Goal: Complete application form: Complete application form

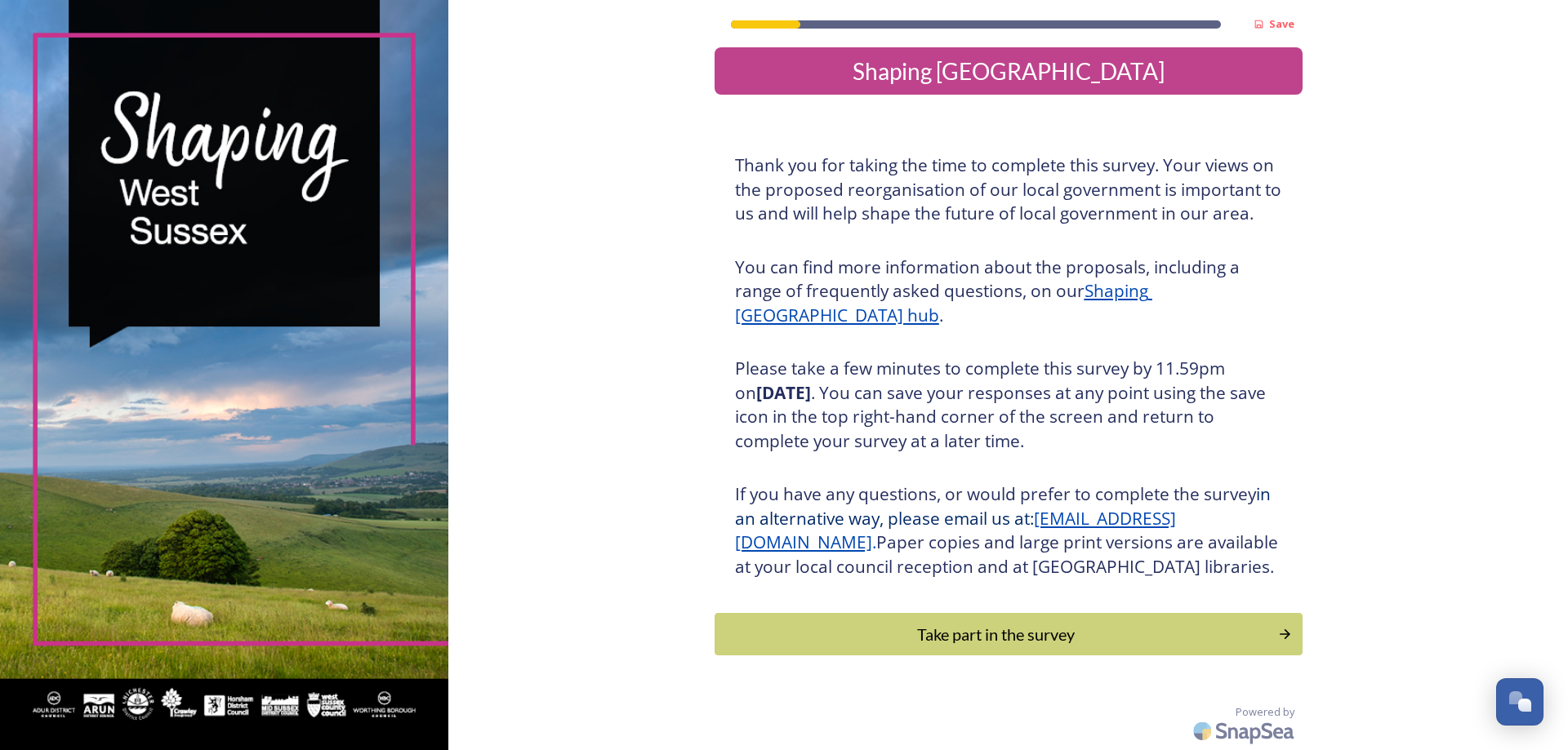
scroll to position [34, 0]
click at [963, 642] on div "Take part in the survey" at bounding box center [996, 634] width 552 height 24
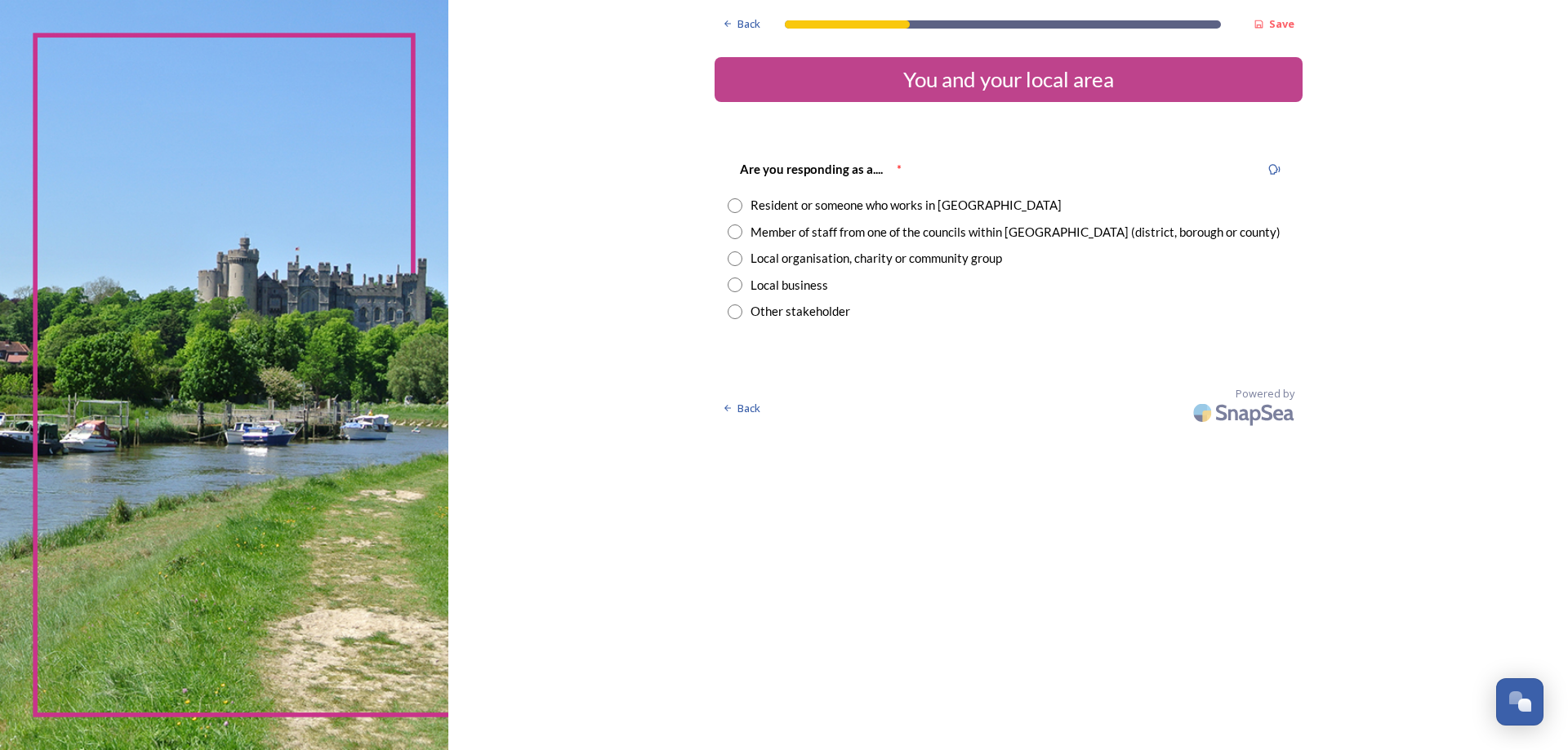
click at [735, 238] on input "radio" at bounding box center [735, 231] width 15 height 15
radio input "true"
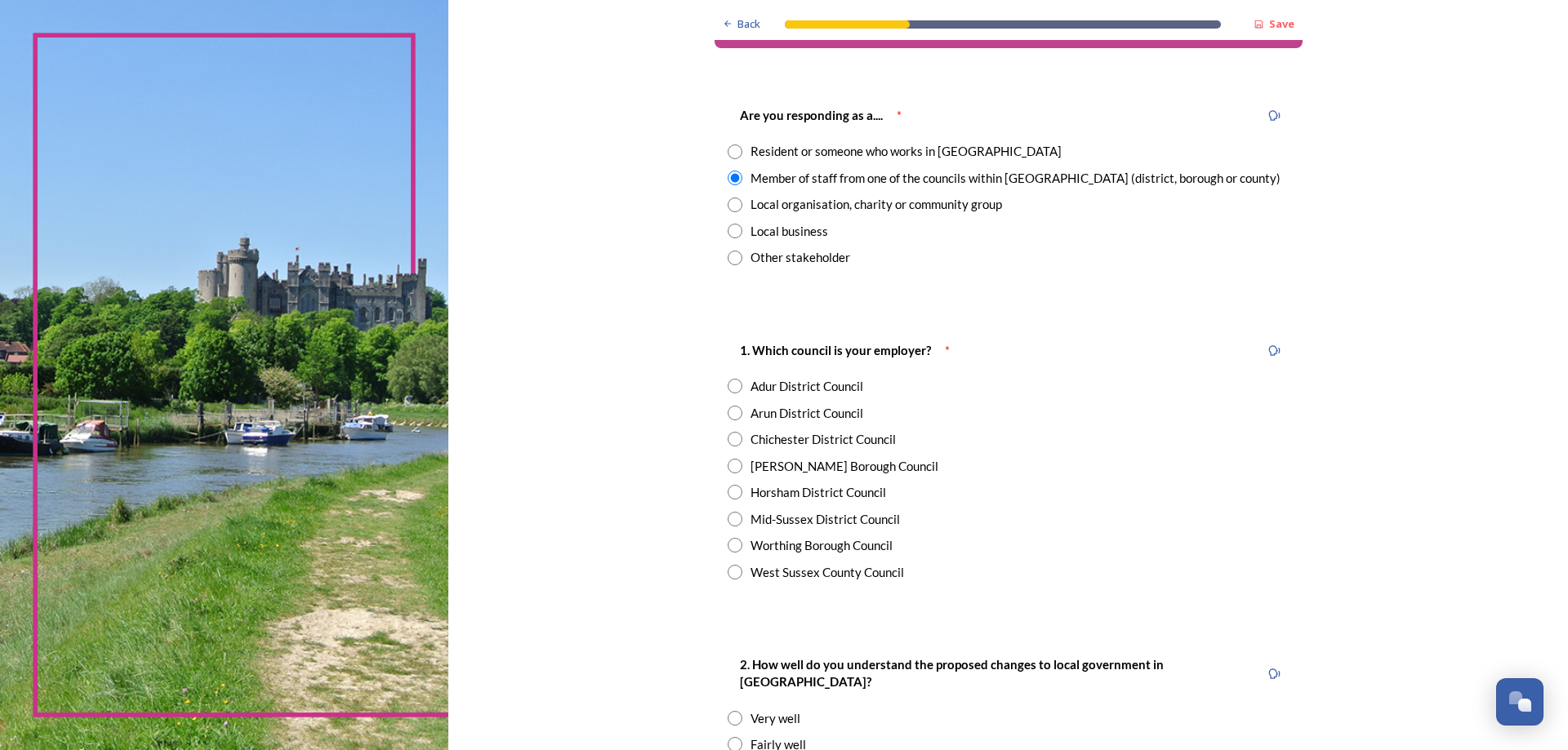
scroll to position [82, 0]
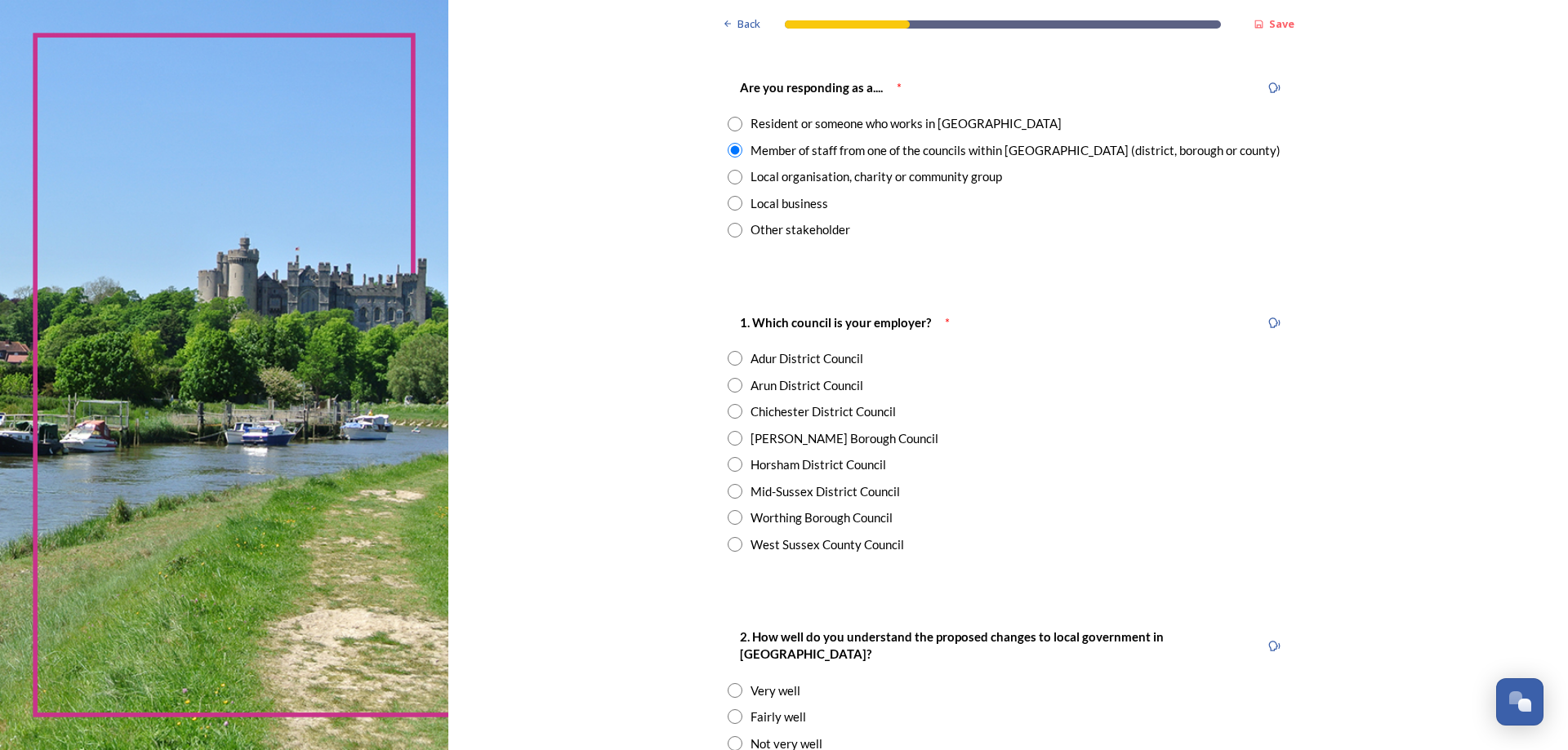
click at [729, 464] on input "radio" at bounding box center [735, 464] width 15 height 15
radio input "true"
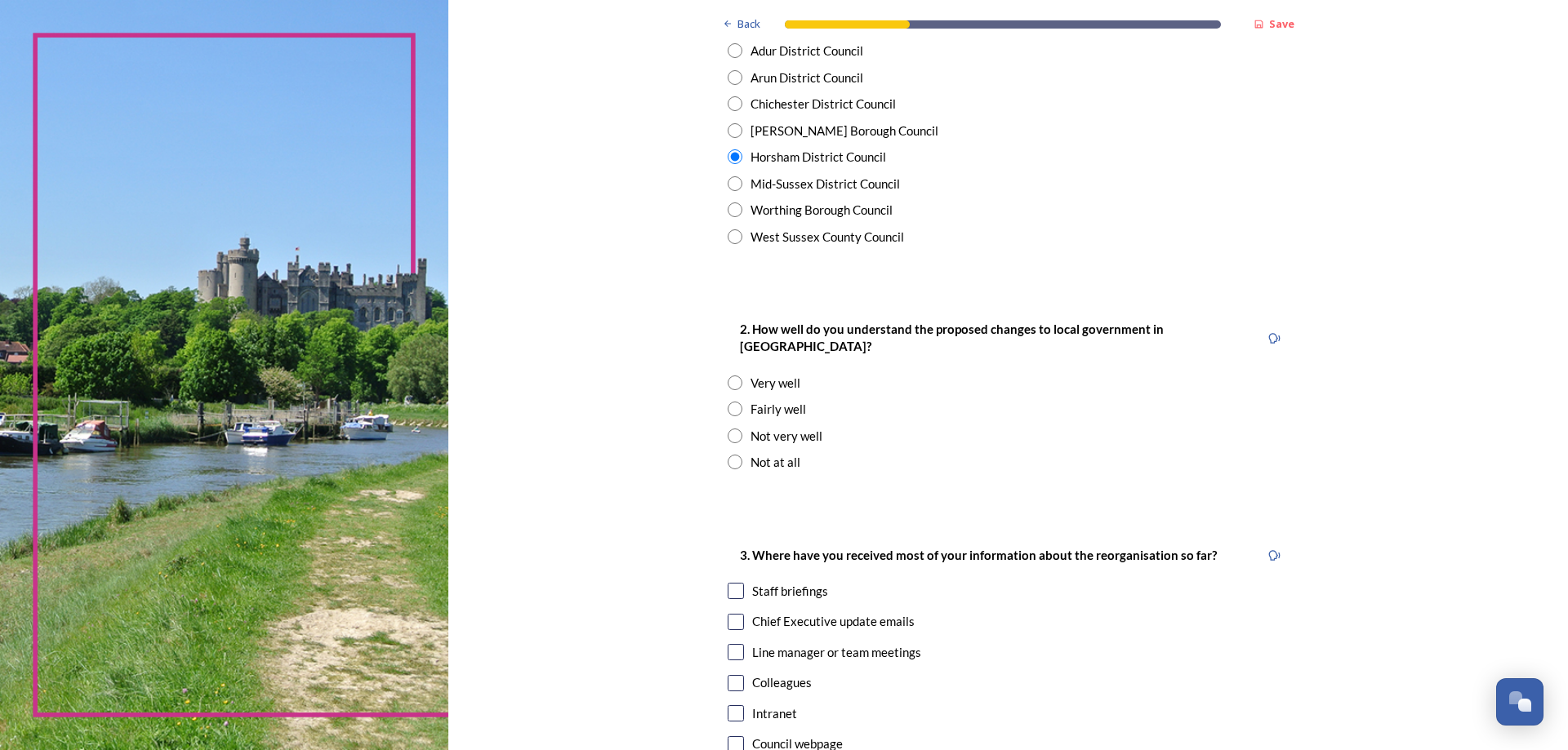
scroll to position [408, 0]
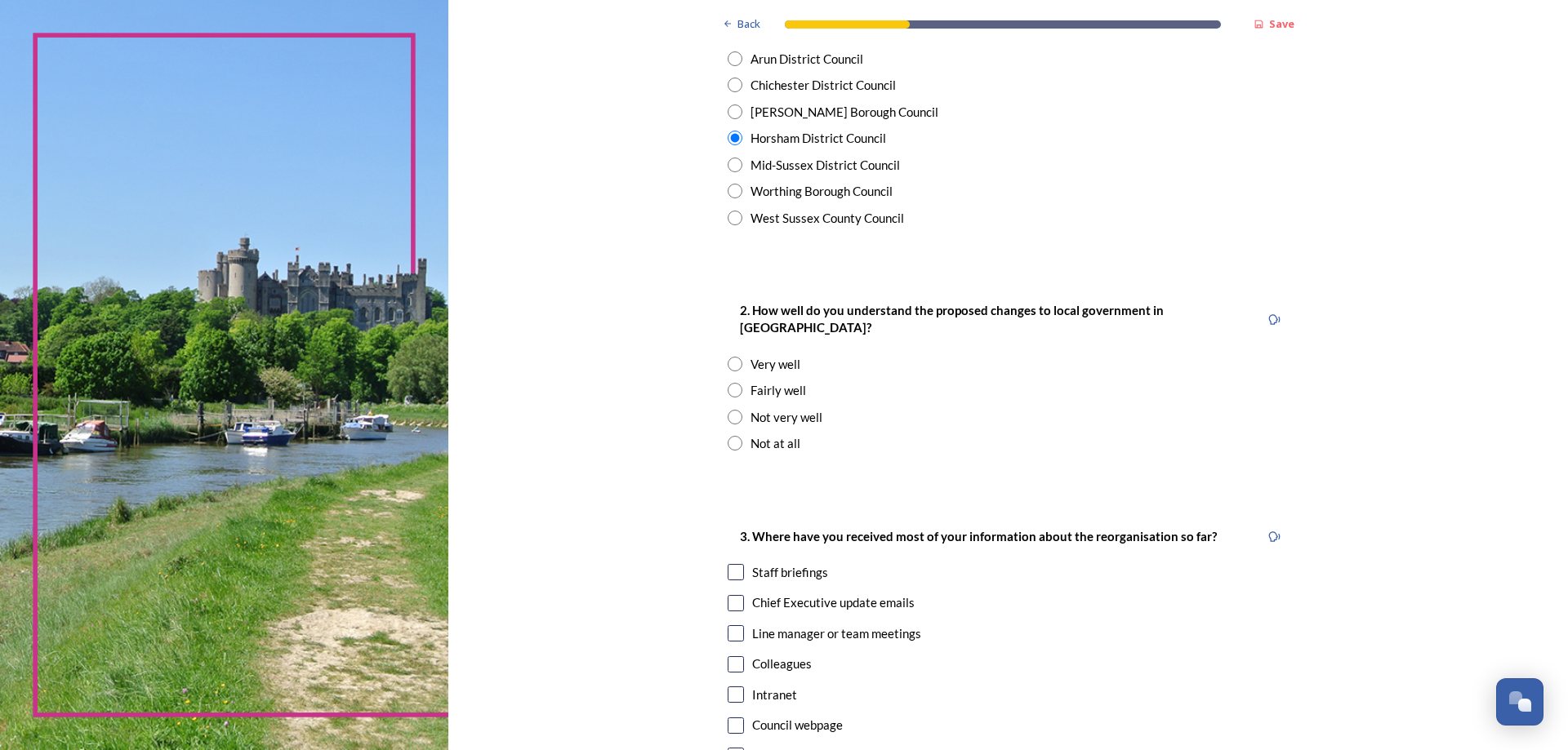
click at [732, 383] on input "radio" at bounding box center [735, 390] width 15 height 15
radio input "true"
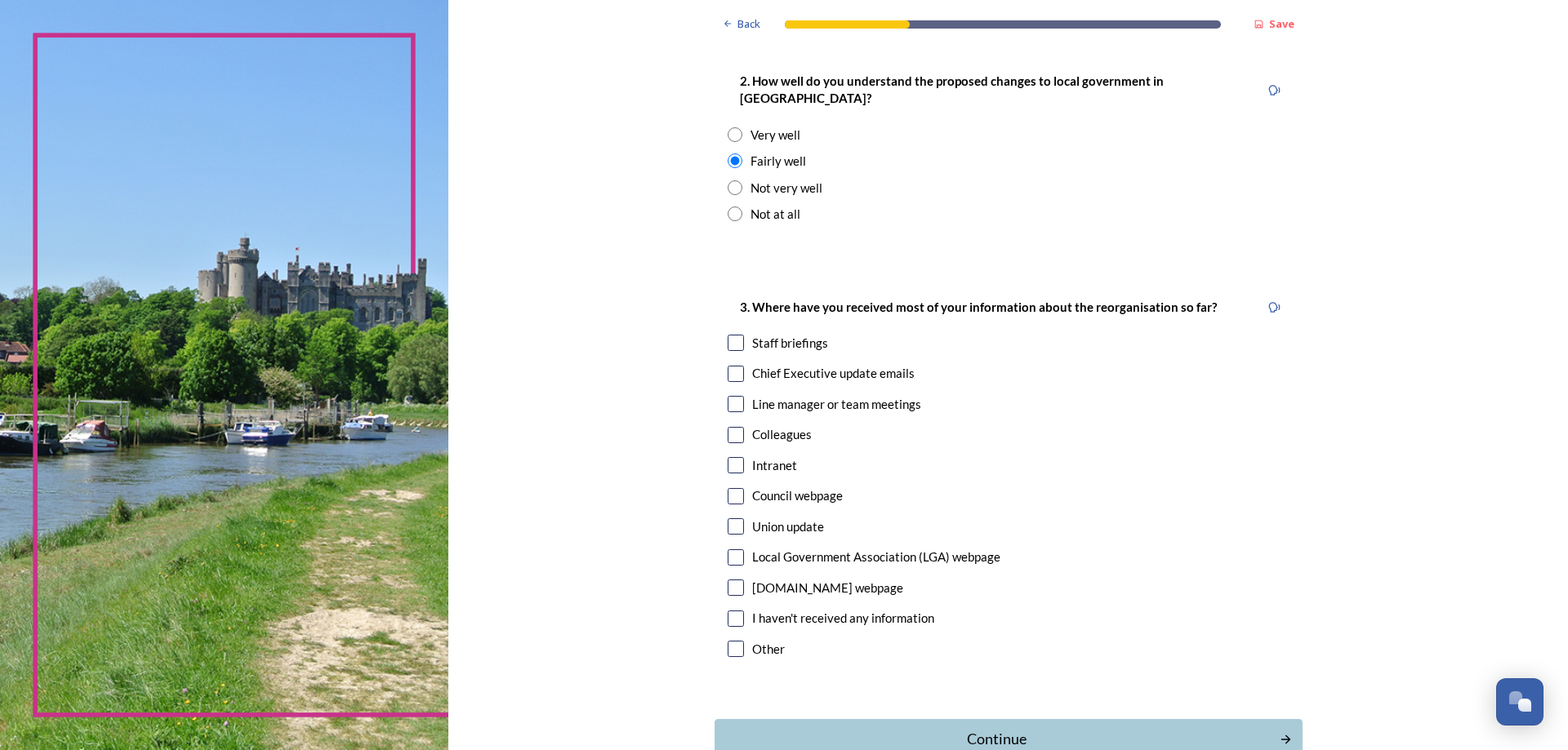
scroll to position [653, 0]
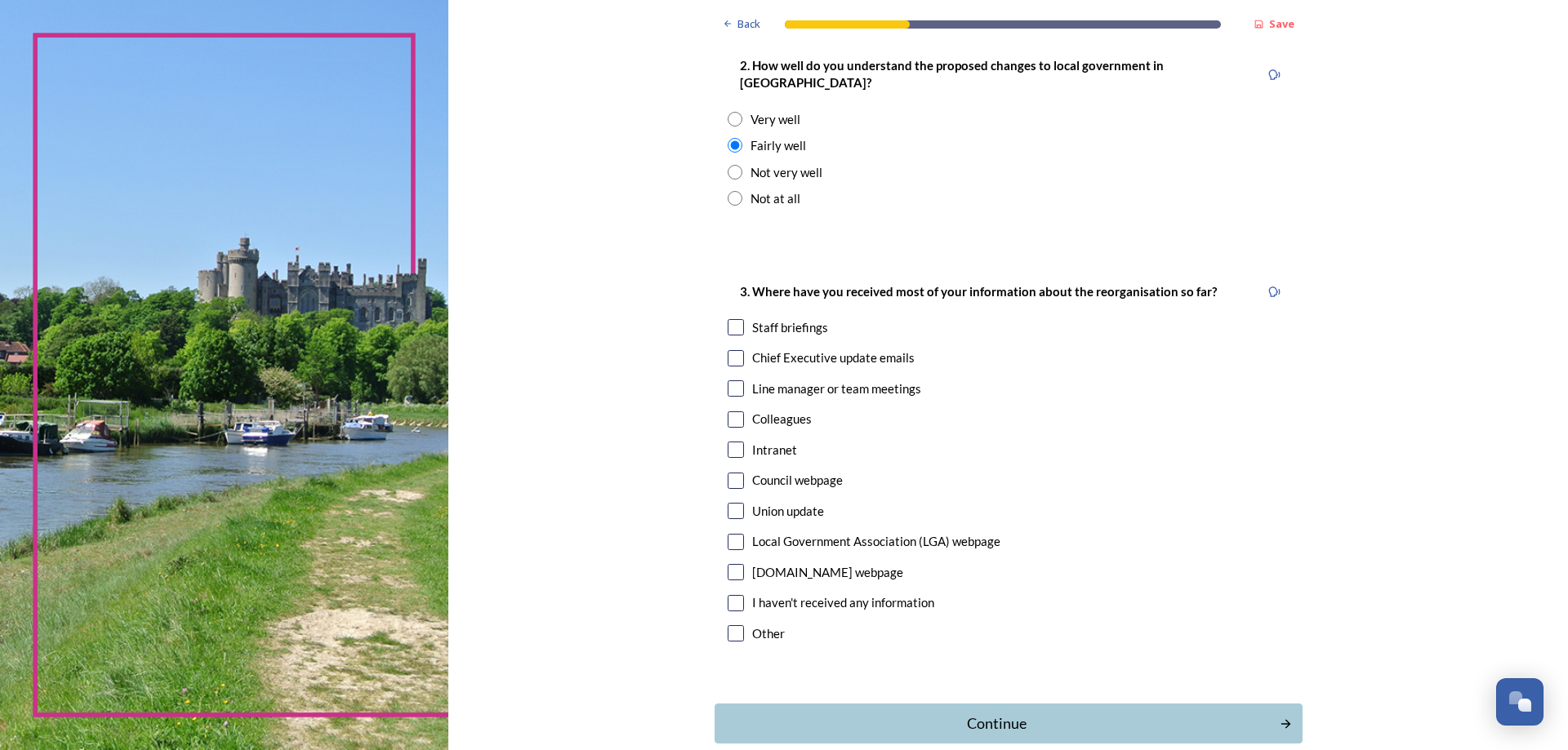
click at [731, 319] on input "checkbox" at bounding box center [736, 327] width 16 height 16
checkbox input "true"
drag, startPoint x: 726, startPoint y: 346, endPoint x: 743, endPoint y: 344, distance: 17.1
click at [731, 350] on input "checkbox" at bounding box center [736, 358] width 16 height 16
checkbox input "true"
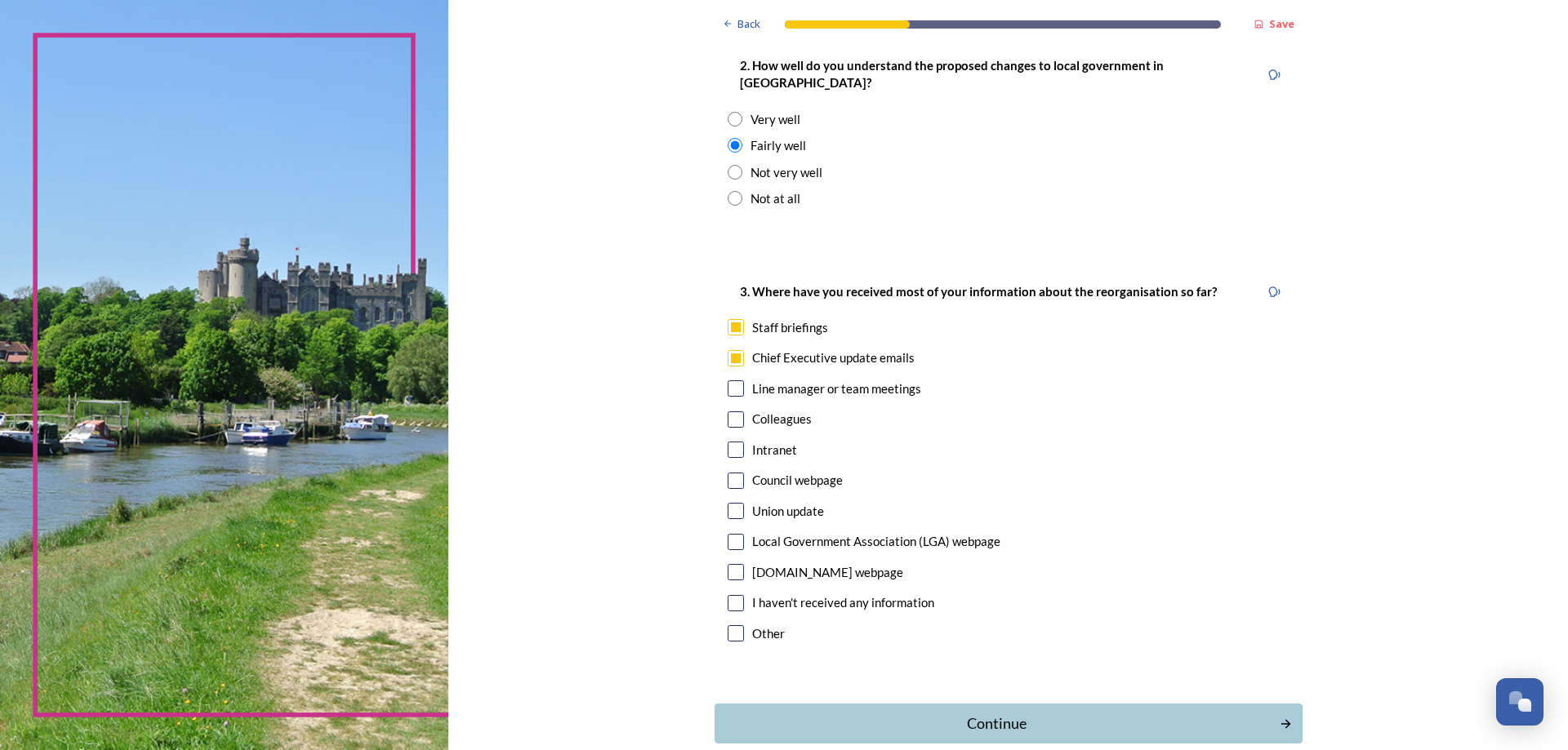
scroll to position [724, 0]
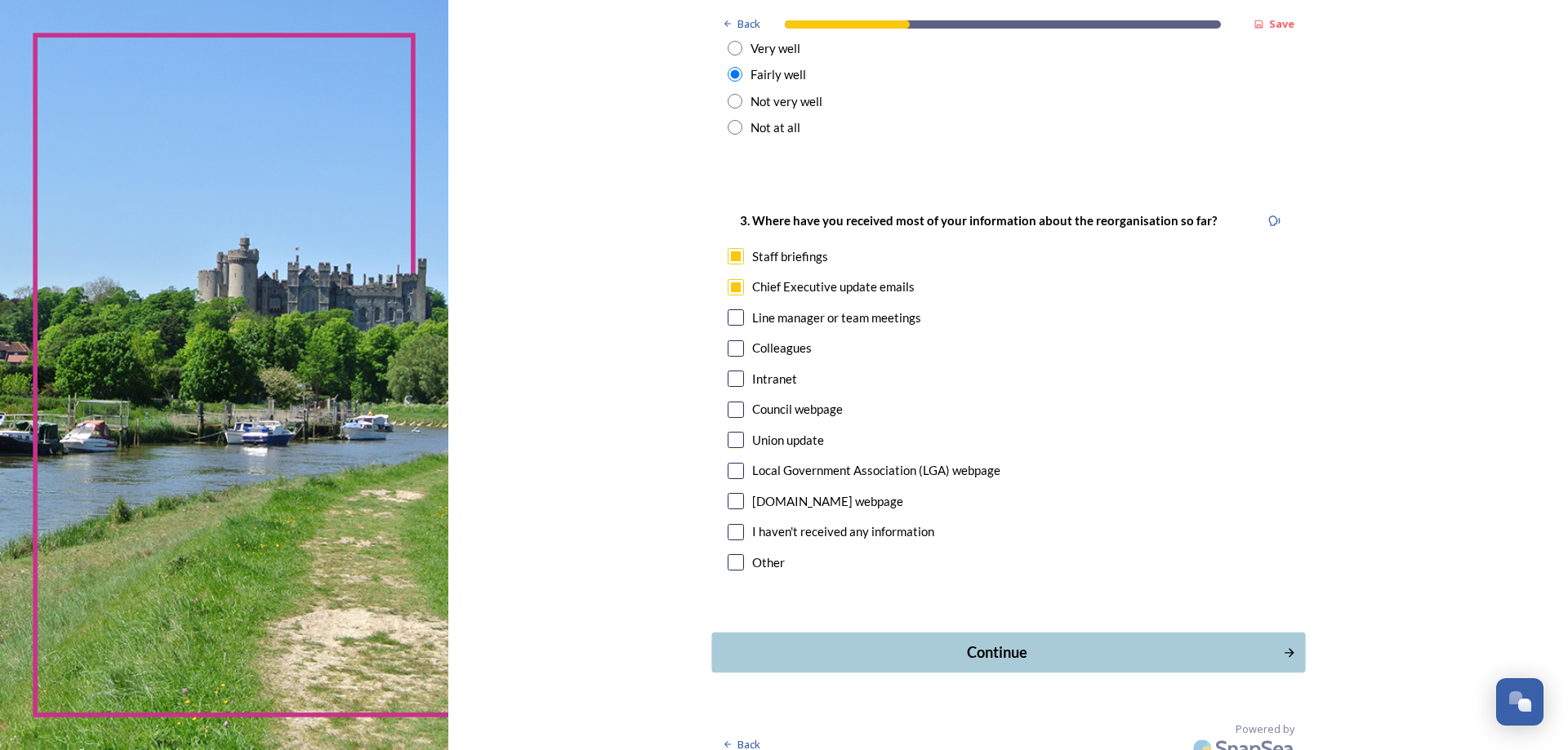
click at [976, 641] on div "Continue" at bounding box center [996, 653] width 553 height 22
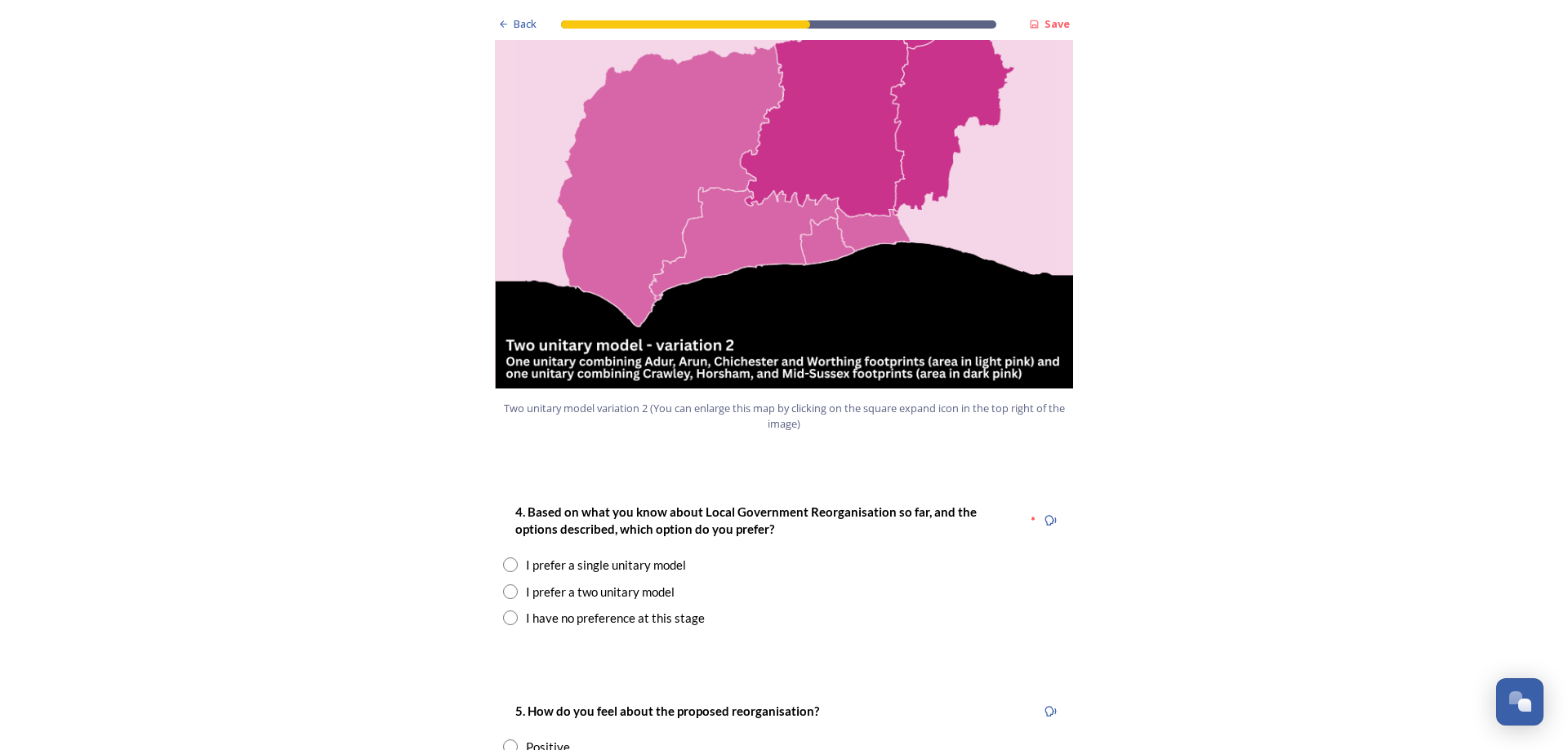
scroll to position [1796, 0]
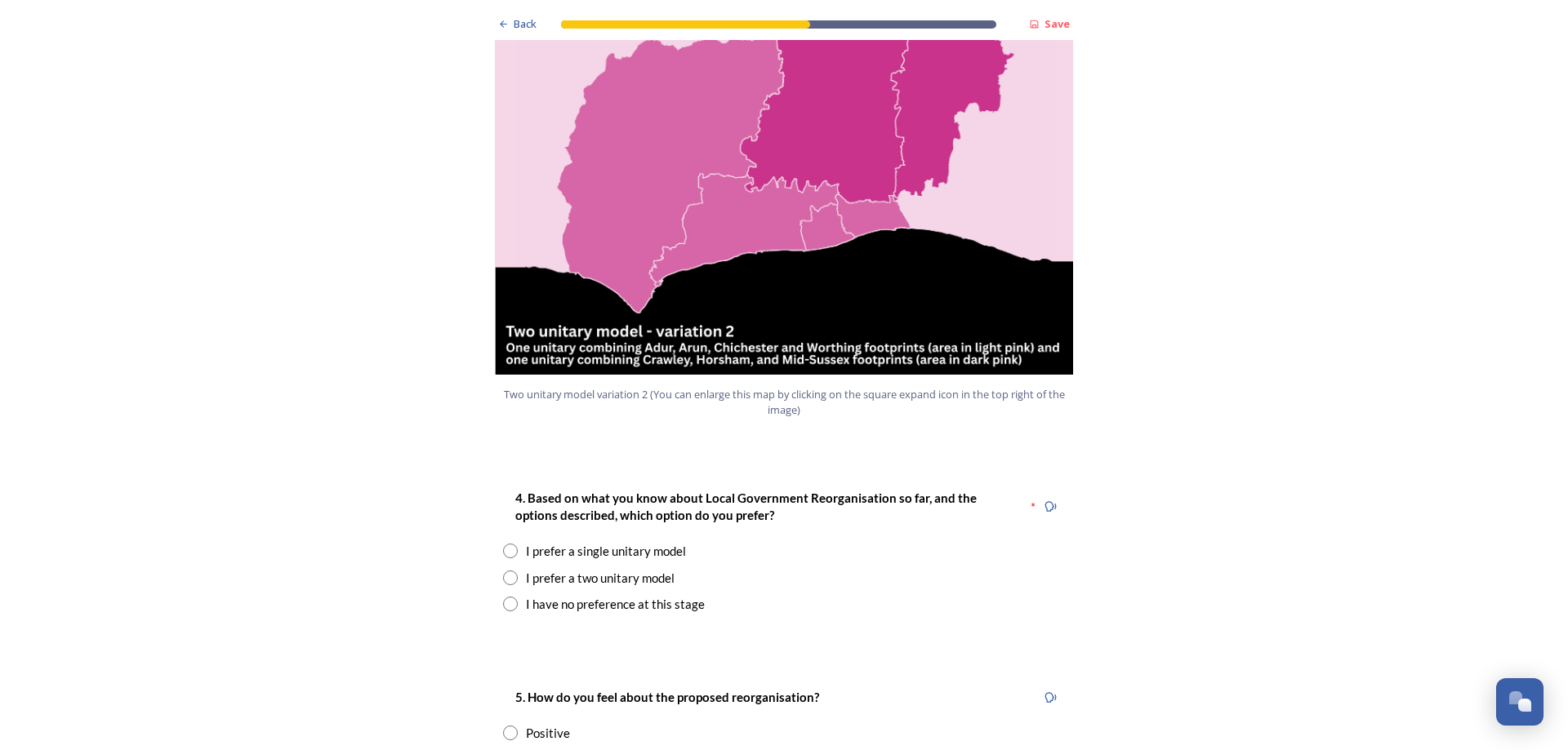
click at [508, 571] on input "radio" at bounding box center [510, 578] width 15 height 15
radio input "true"
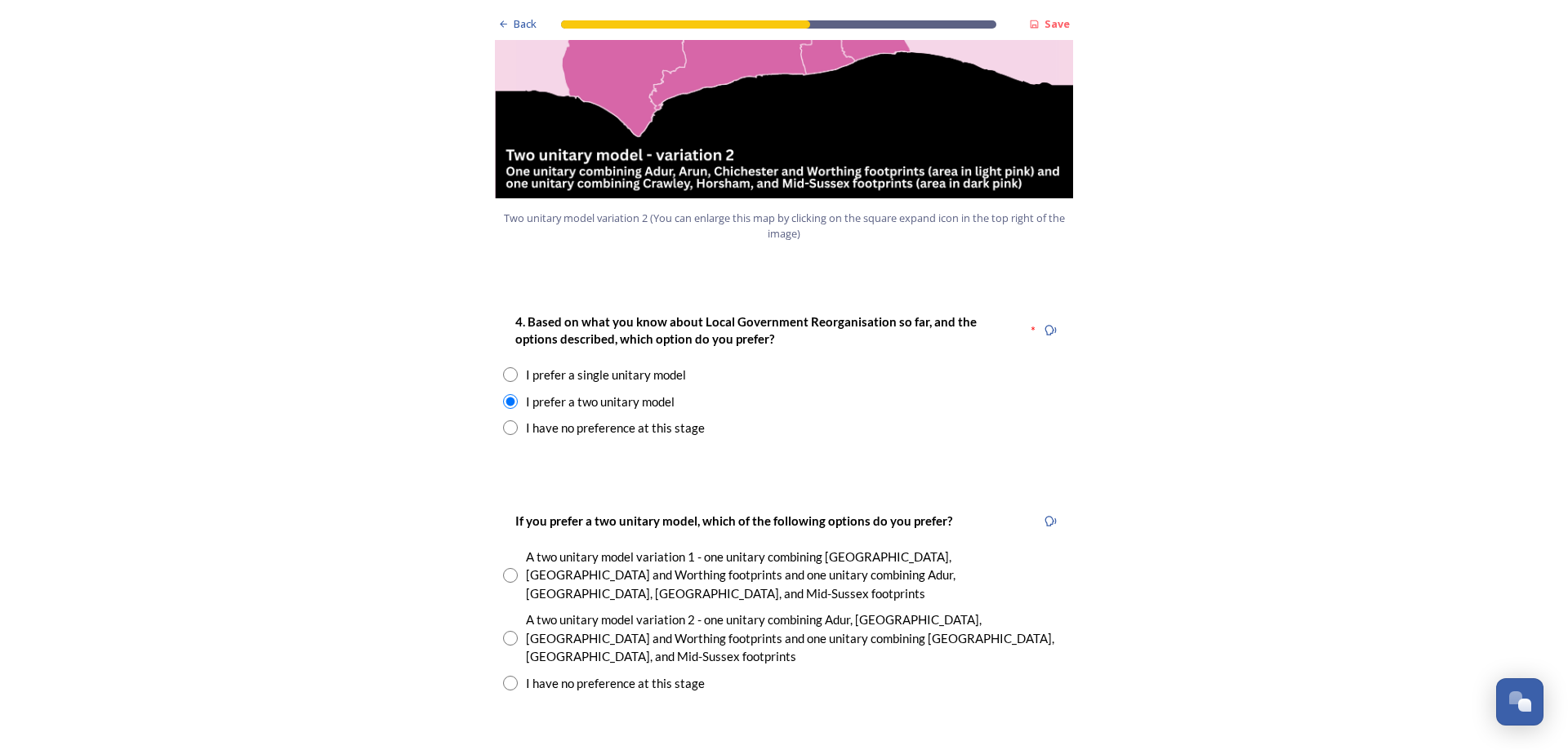
scroll to position [2122, 0]
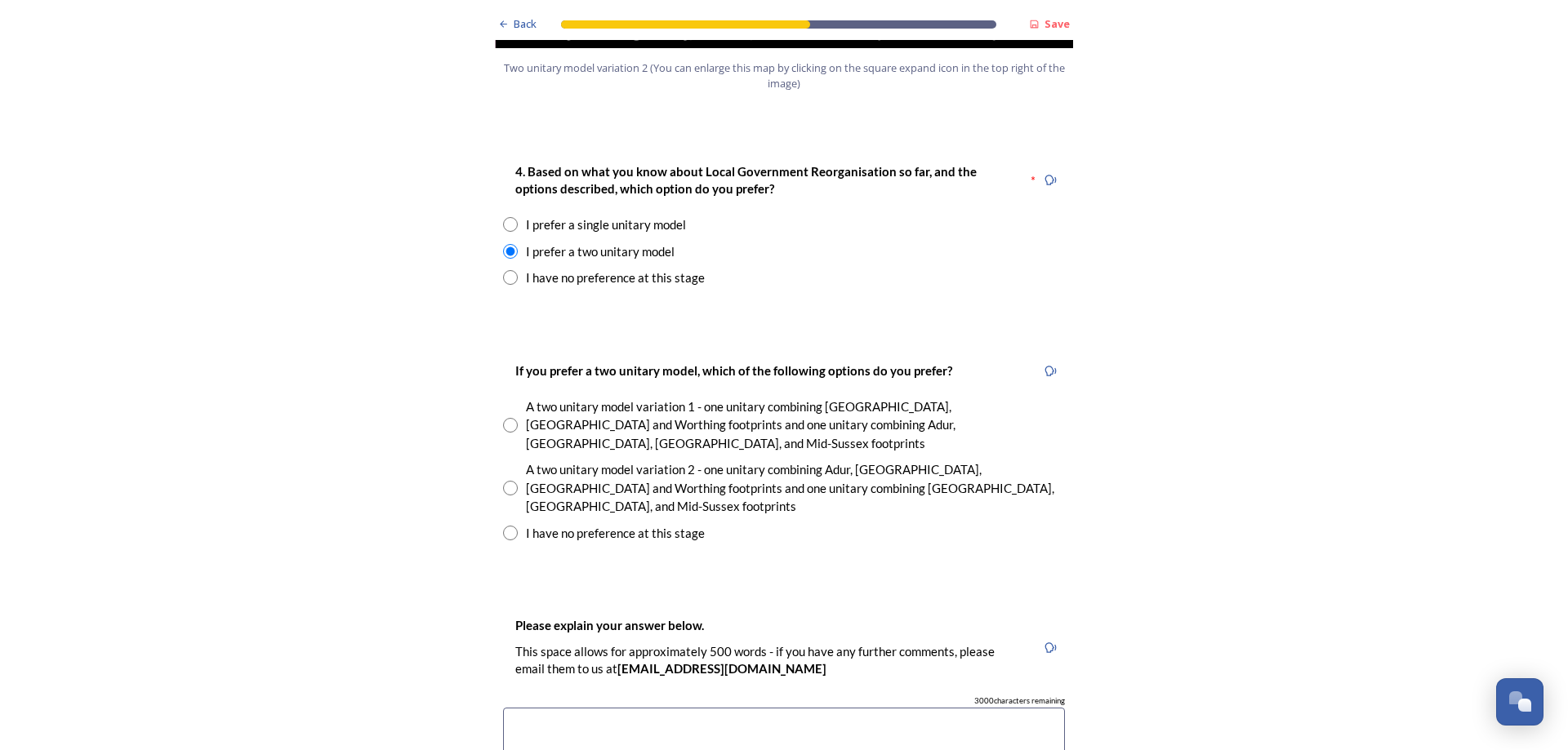
click at [506, 481] on input "radio" at bounding box center [510, 488] width 15 height 15
radio input "true"
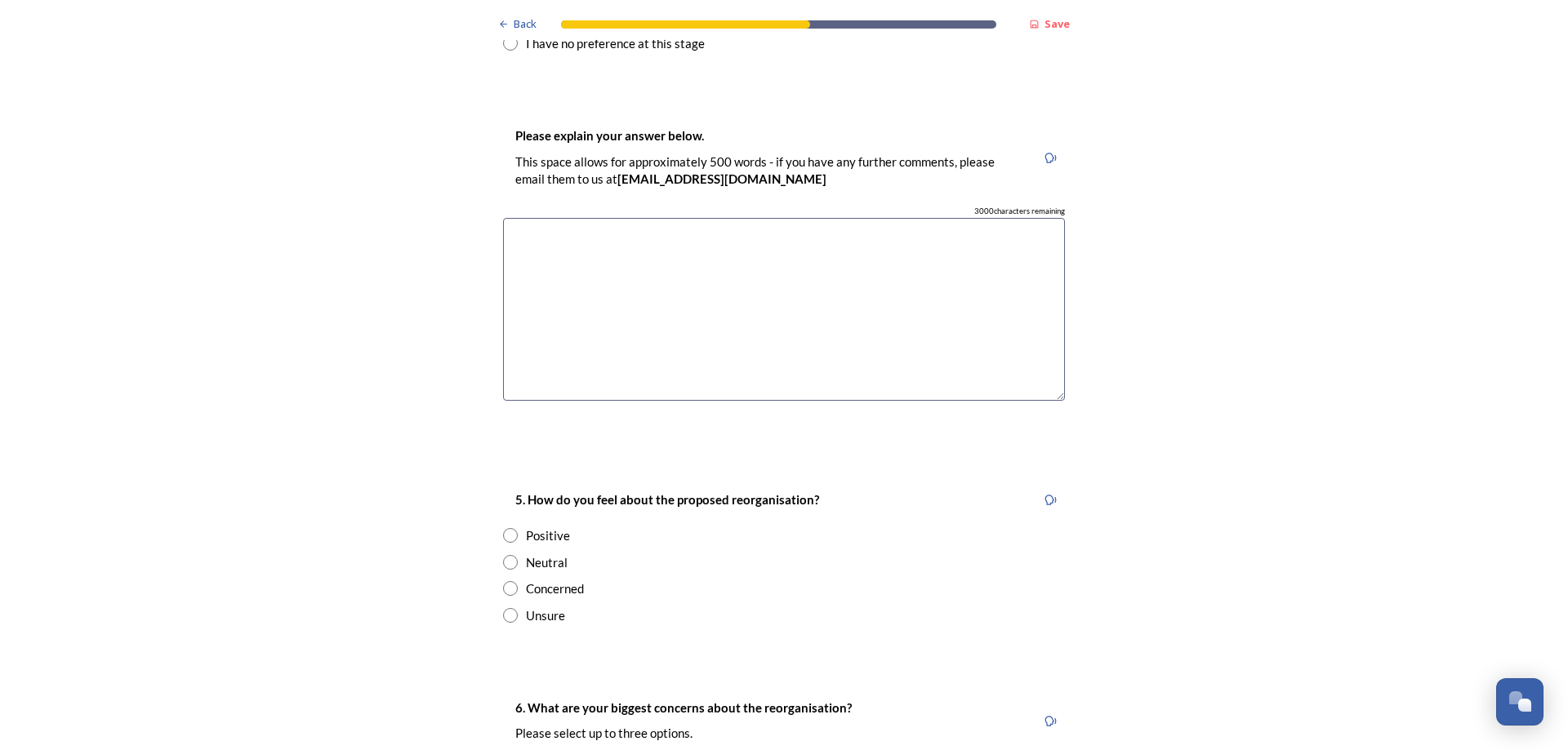
scroll to position [2694, 0]
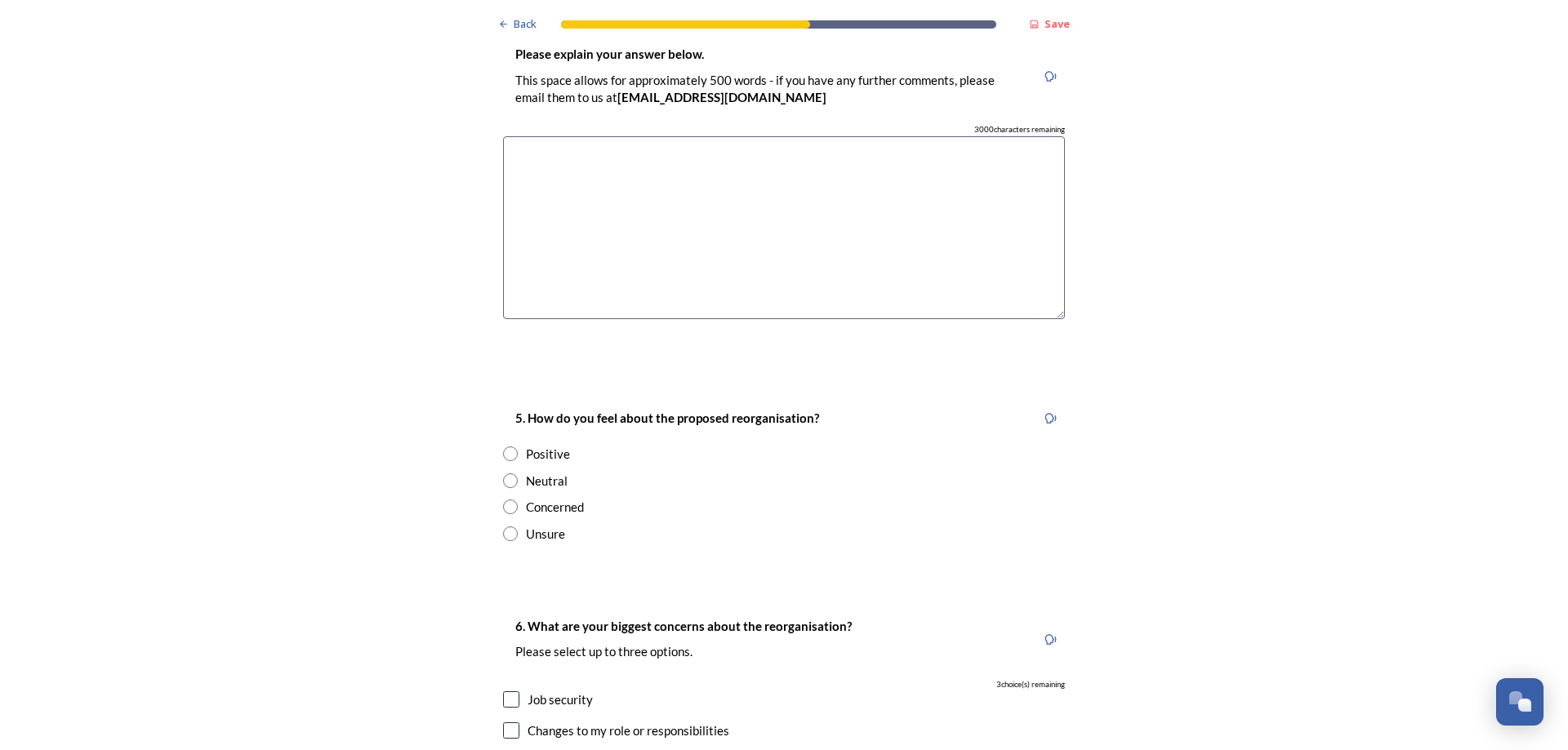
click at [505, 473] on input "radio" at bounding box center [510, 480] width 15 height 15
radio input "true"
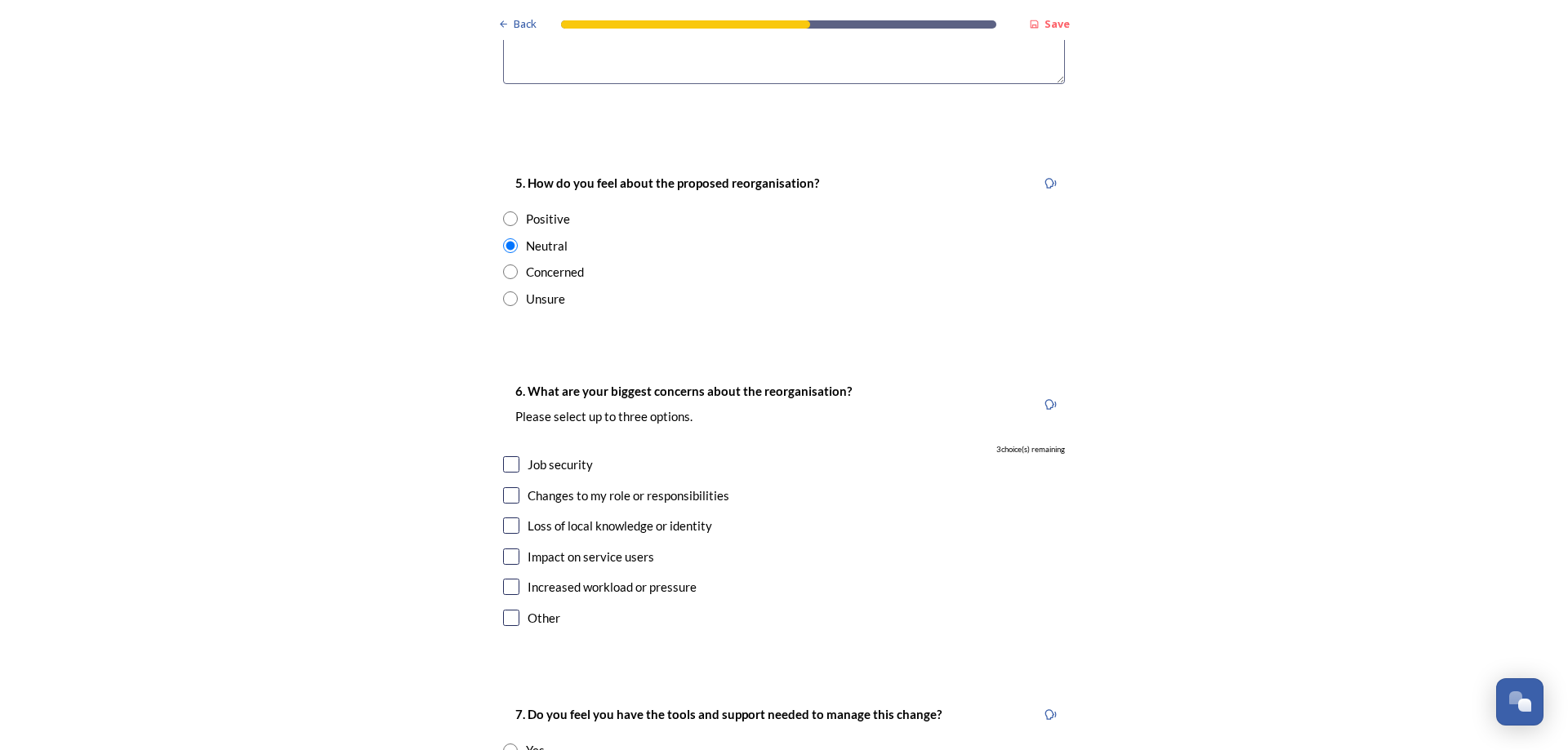
scroll to position [2939, 0]
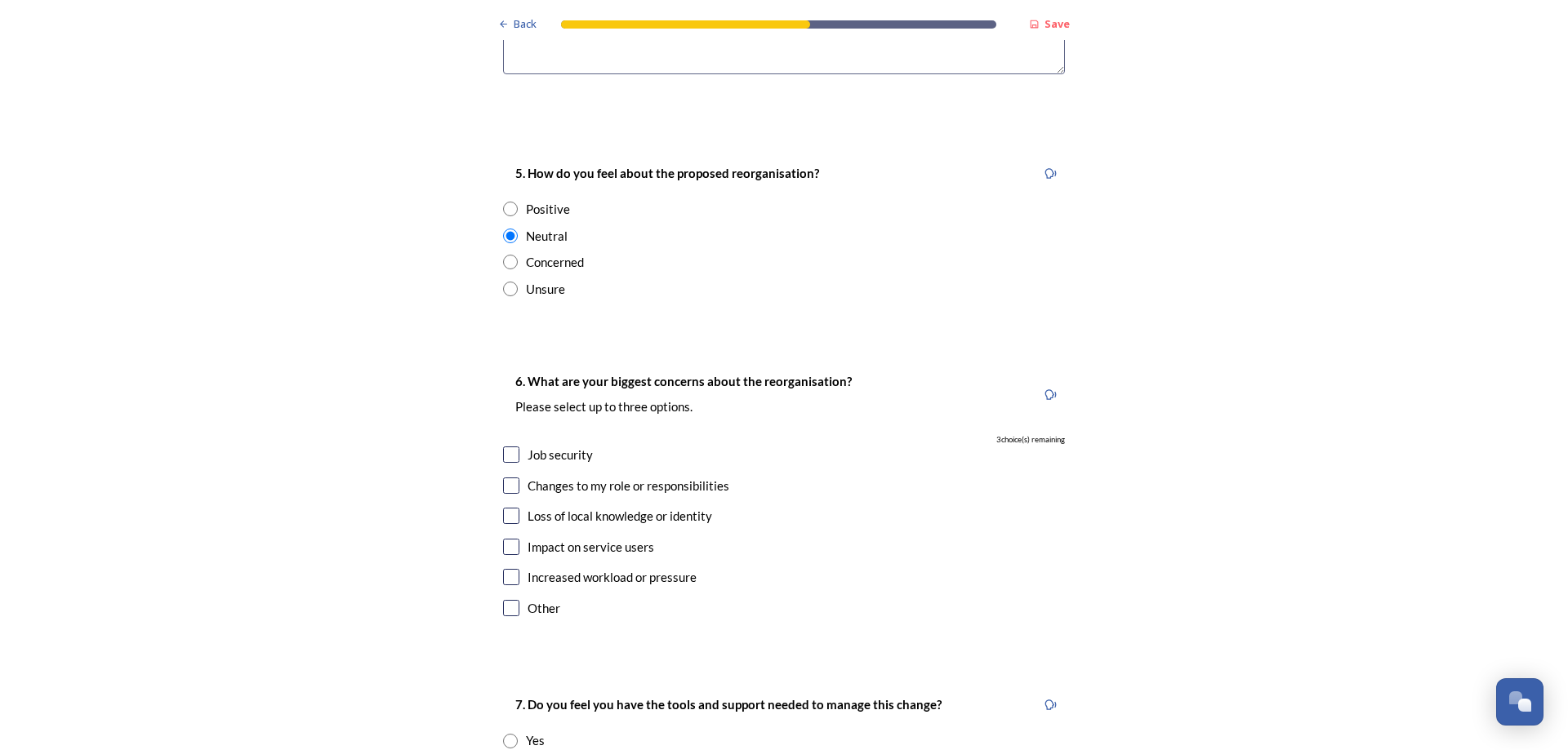
click at [506, 447] on input "checkbox" at bounding box center [511, 454] width 16 height 16
checkbox input "true"
click at [503, 478] on input "checkbox" at bounding box center [511, 485] width 16 height 16
checkbox input "true"
click at [505, 569] on input "checkbox" at bounding box center [511, 577] width 16 height 16
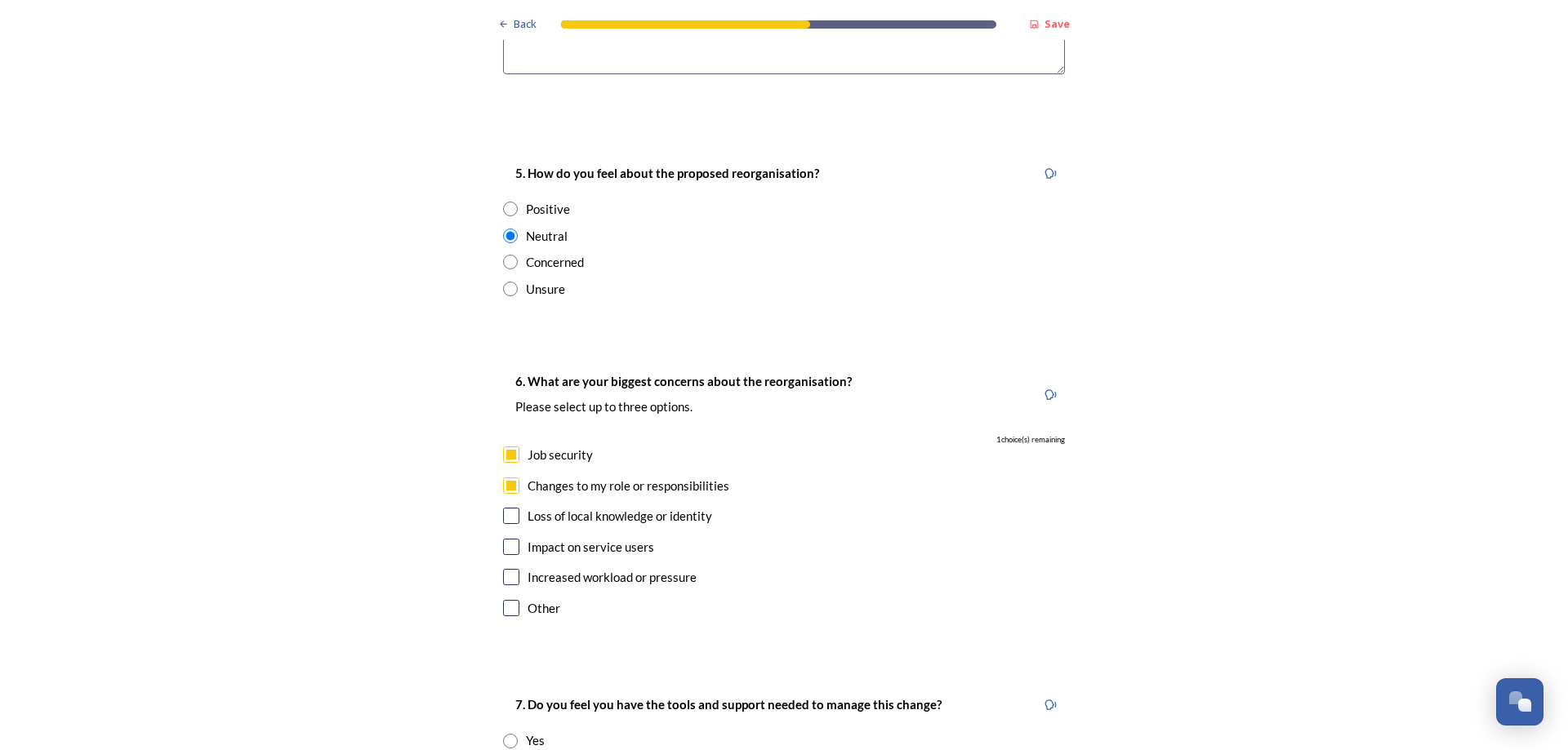
checkbox input "true"
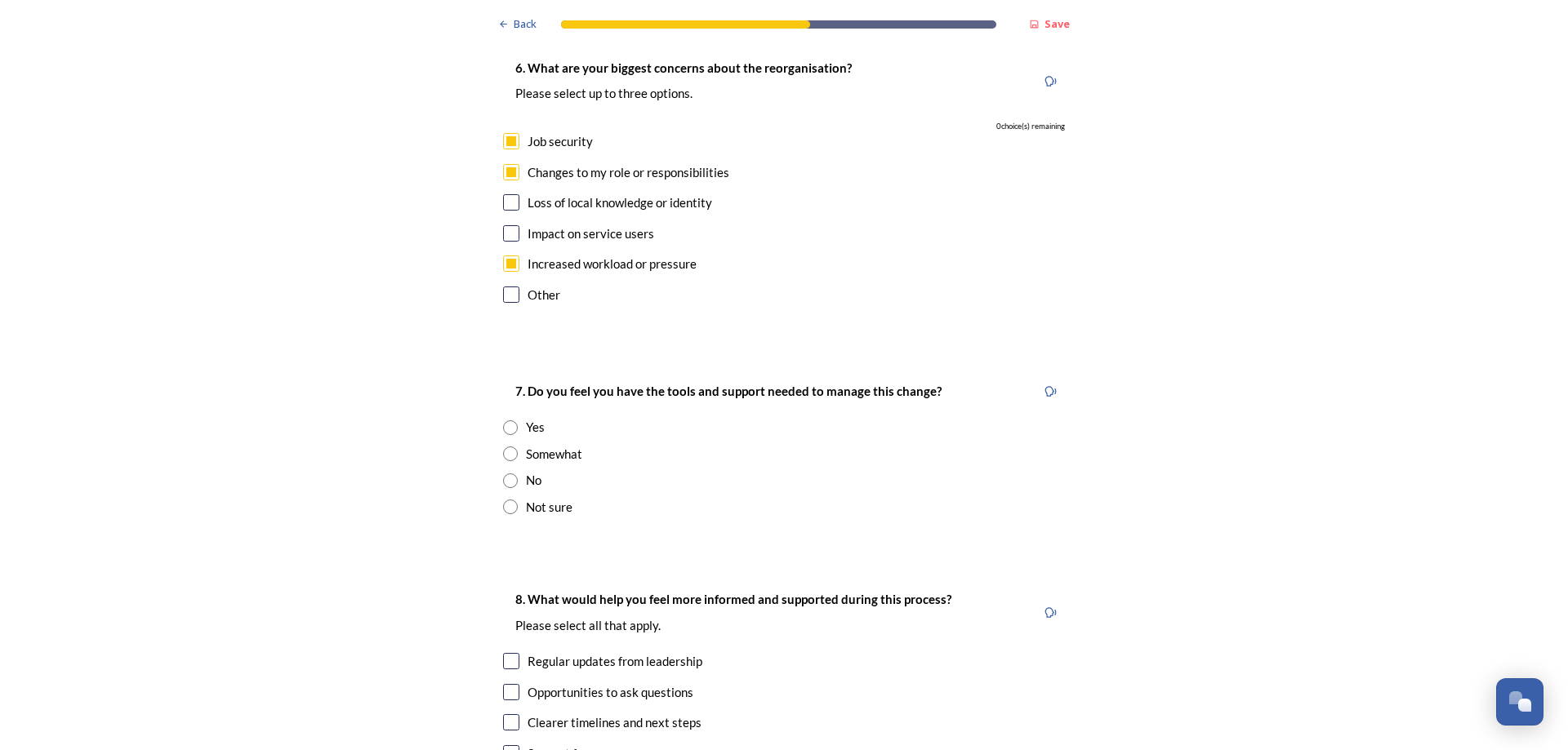
scroll to position [3266, 0]
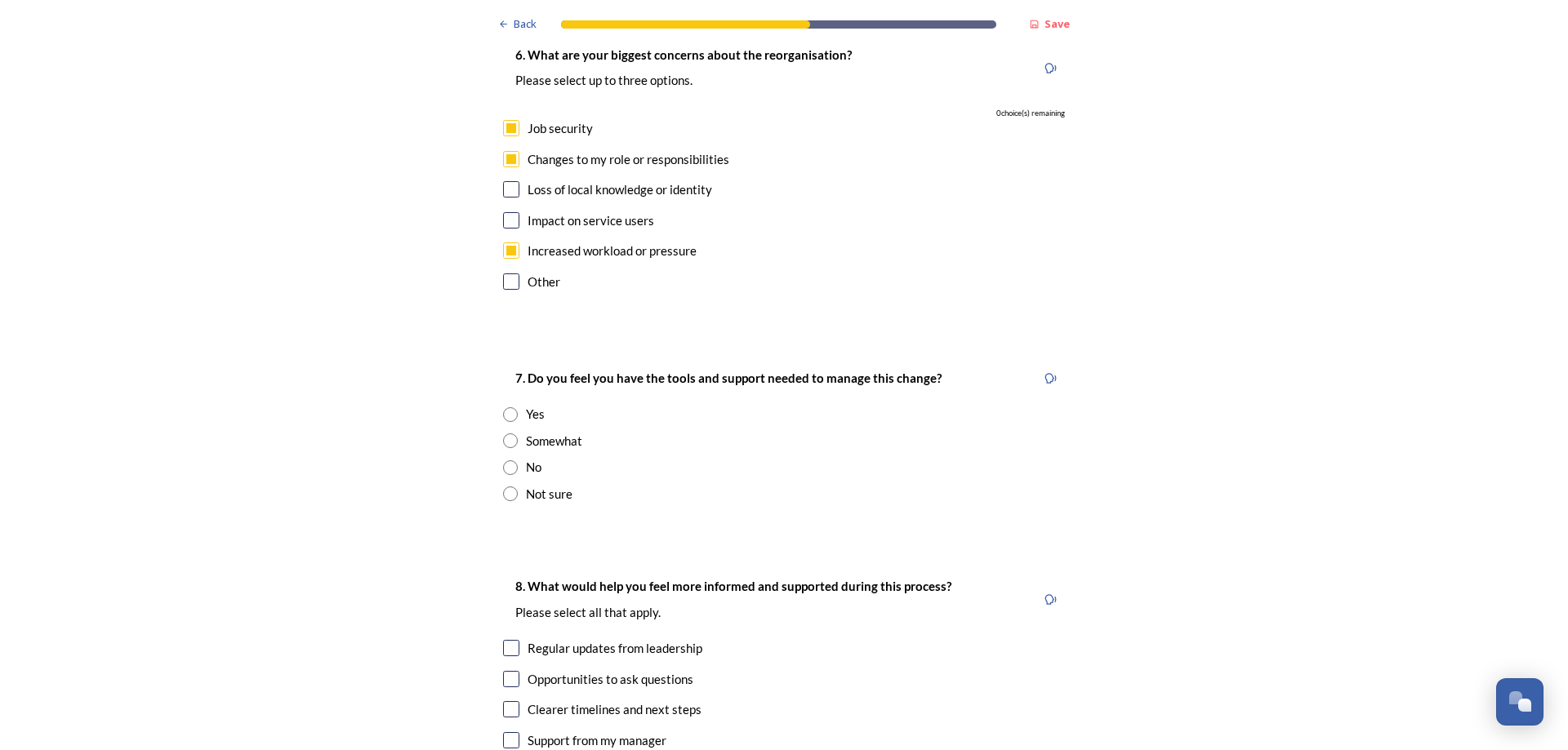
click at [503, 486] on input "radio" at bounding box center [510, 493] width 15 height 15
radio input "true"
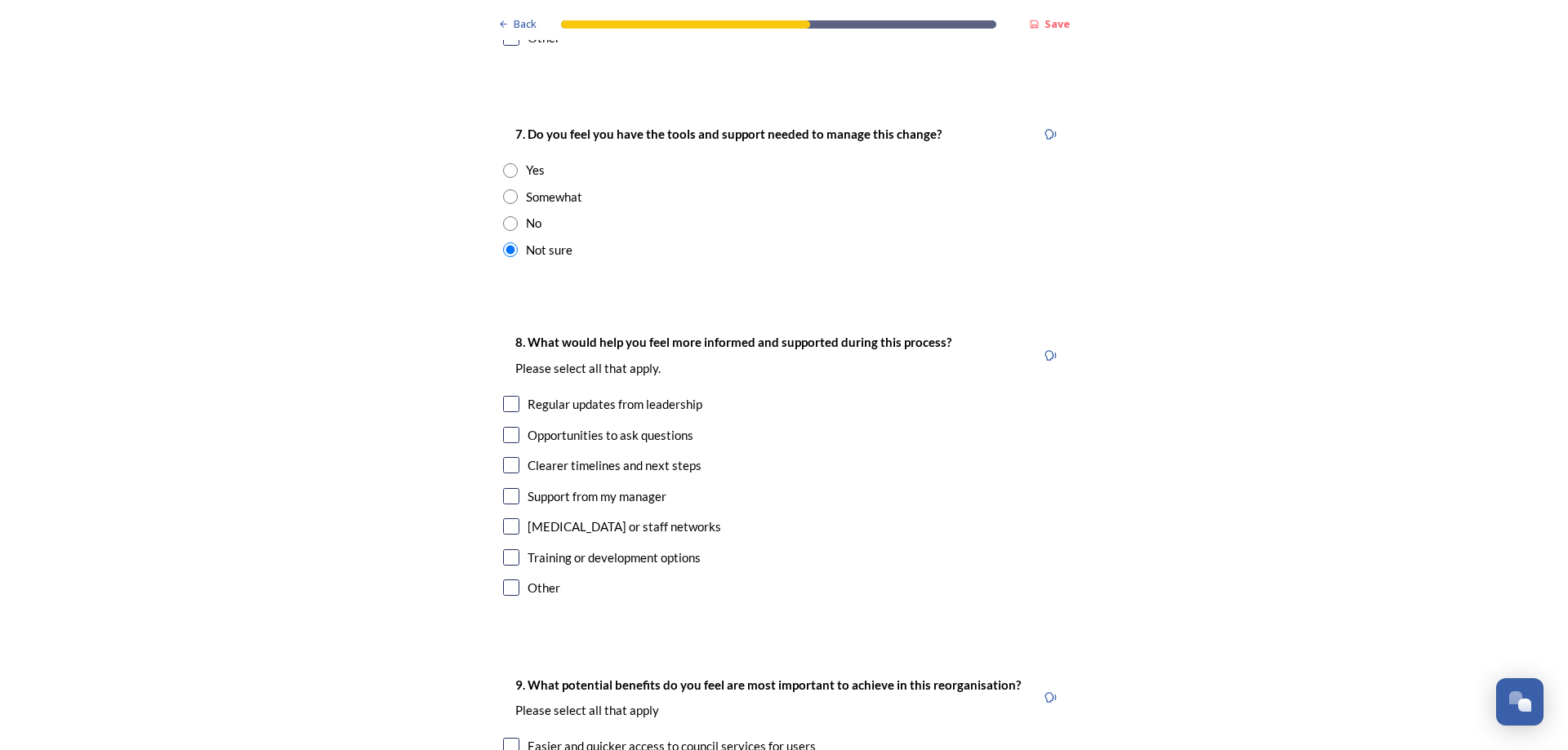
scroll to position [3510, 0]
click at [511, 578] on input "checkbox" at bounding box center [511, 586] width 16 height 16
checkbox input "true"
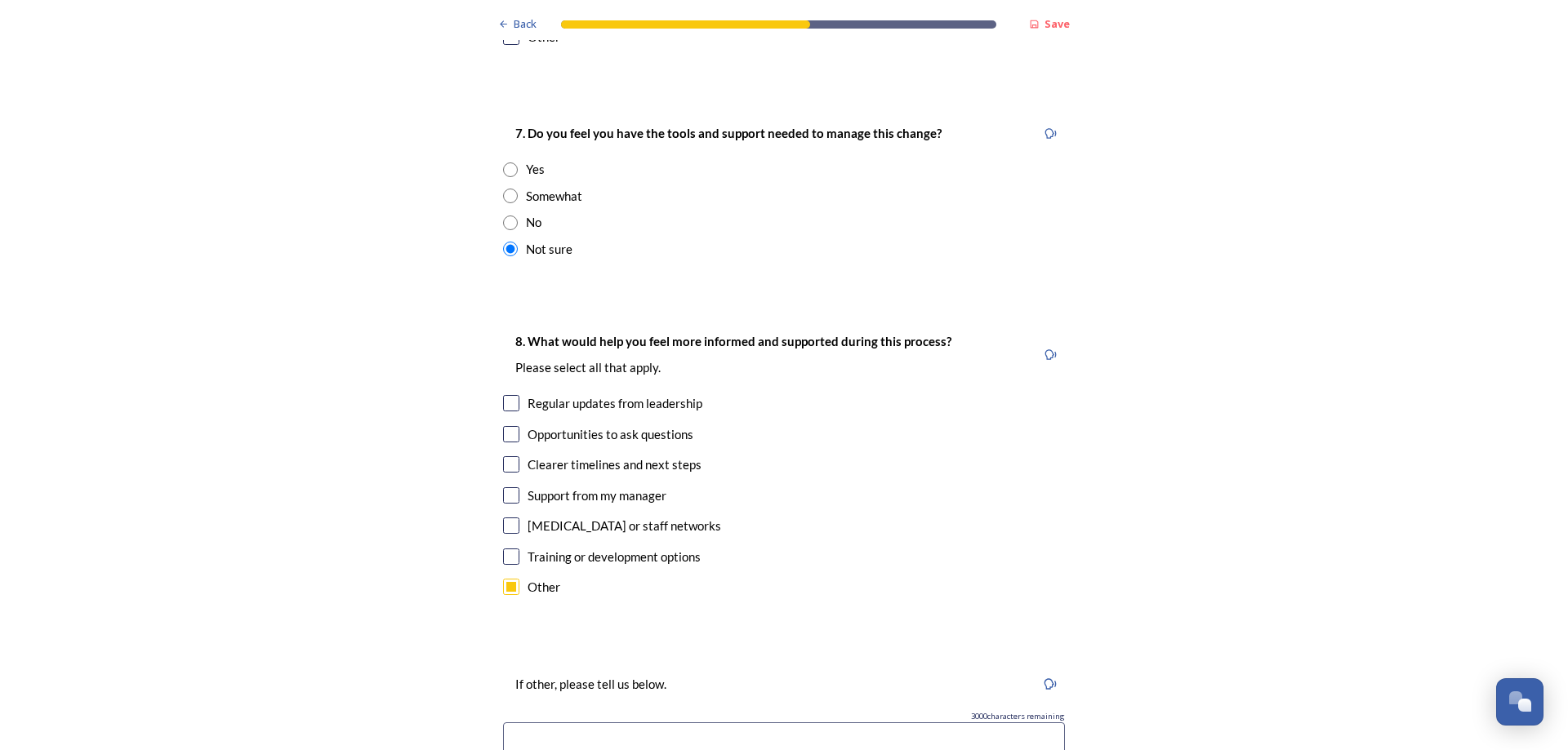
click at [503, 241] on input "radio" at bounding box center [510, 248] width 15 height 15
radio input "false"
click at [503, 162] on input "radio" at bounding box center [510, 169] width 15 height 15
radio input "true"
drag, startPoint x: 508, startPoint y: 500, endPoint x: 566, endPoint y: 473, distance: 64.0
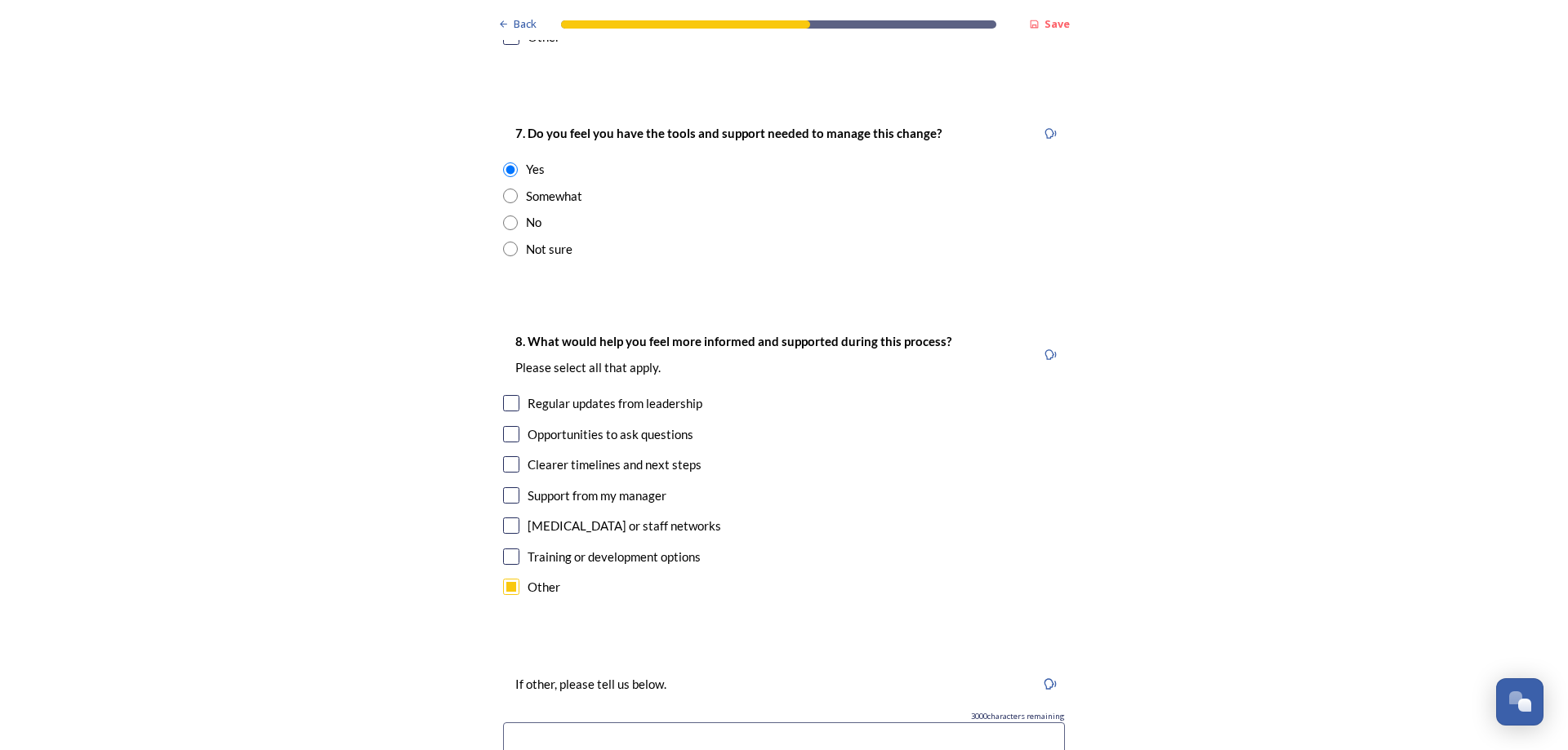
click at [507, 578] on input "checkbox" at bounding box center [511, 586] width 16 height 16
checkbox input "false"
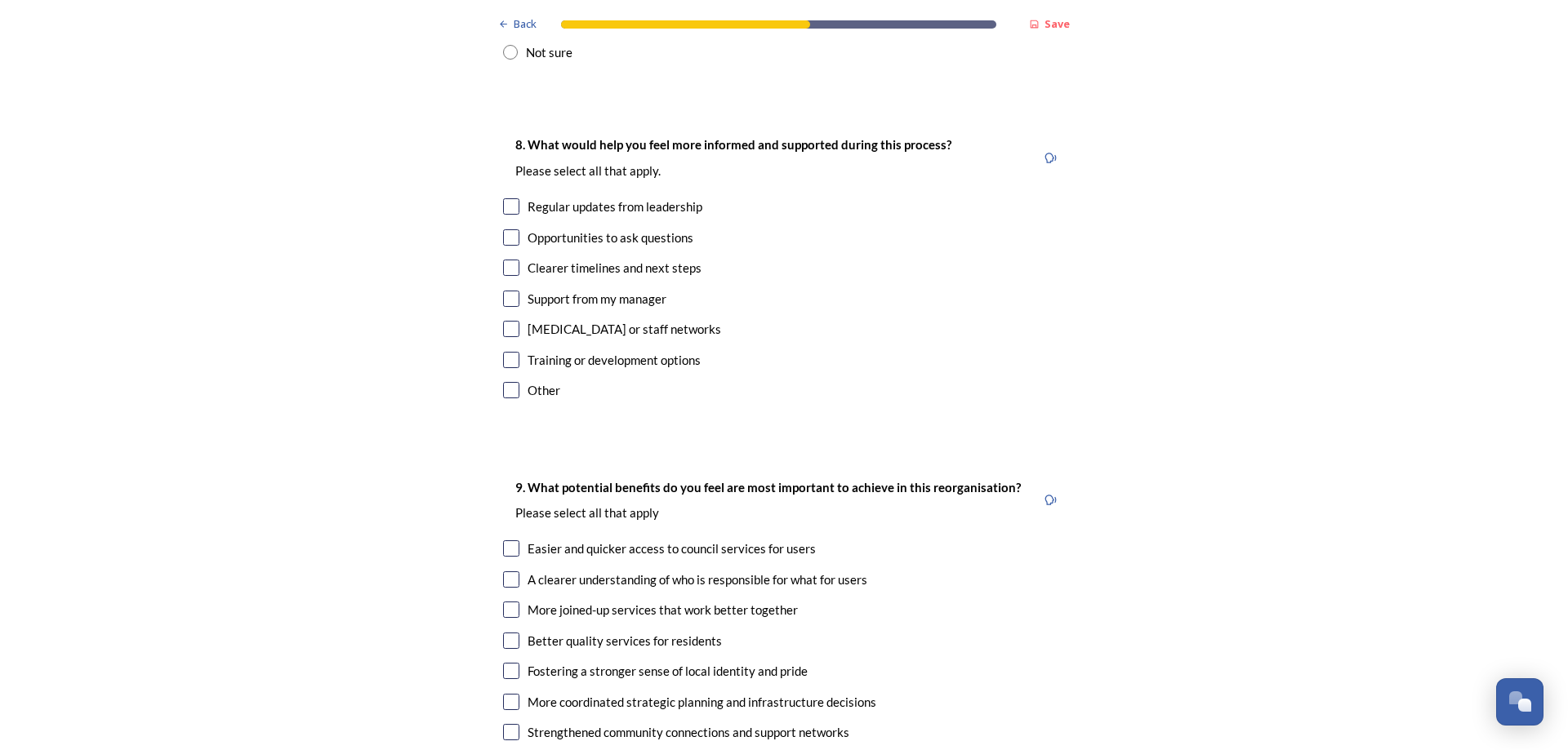
scroll to position [3755, 0]
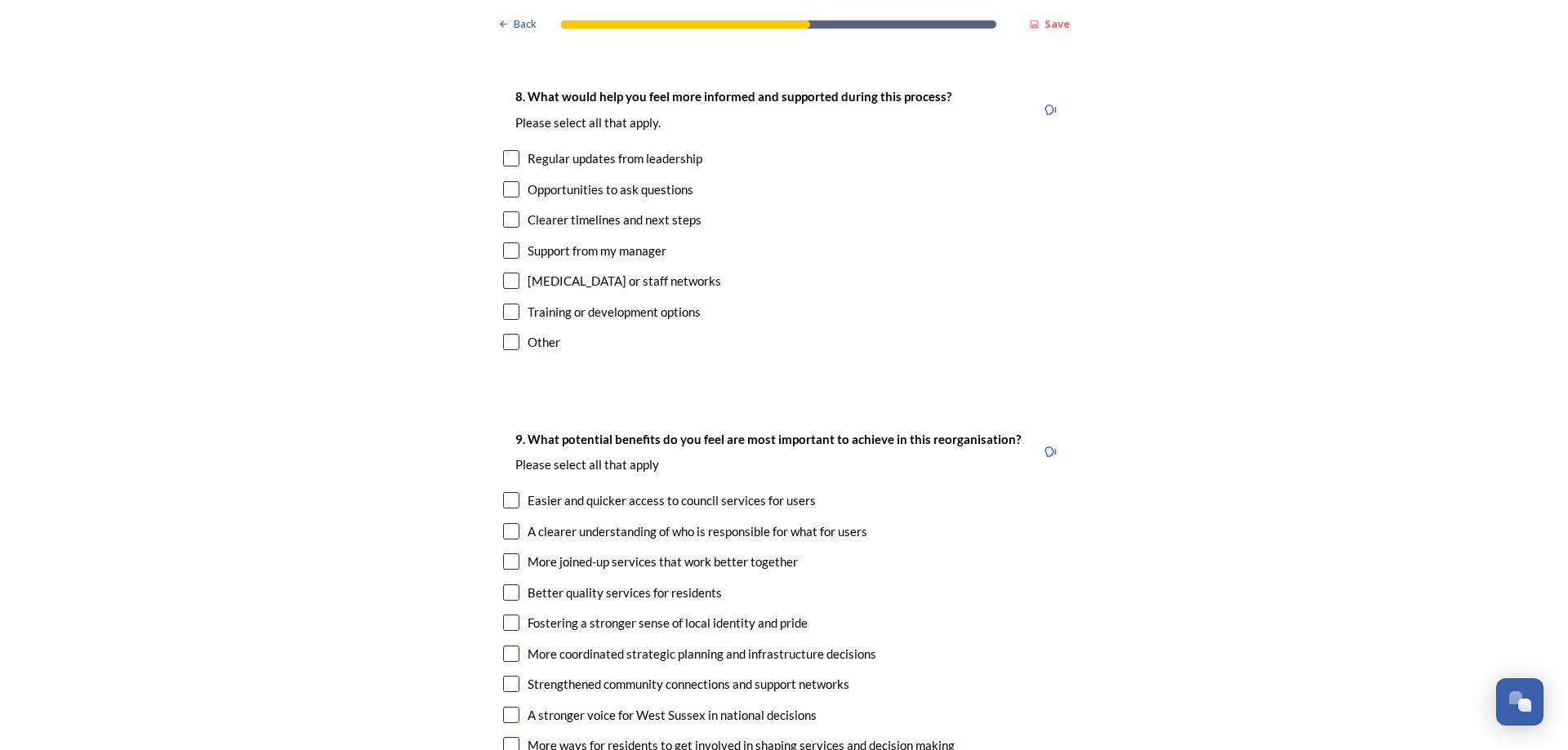
click at [511, 523] on input "checkbox" at bounding box center [511, 531] width 16 height 16
checkbox input "true"
click at [506, 553] on input "checkbox" at bounding box center [511, 561] width 16 height 16
checkbox input "true"
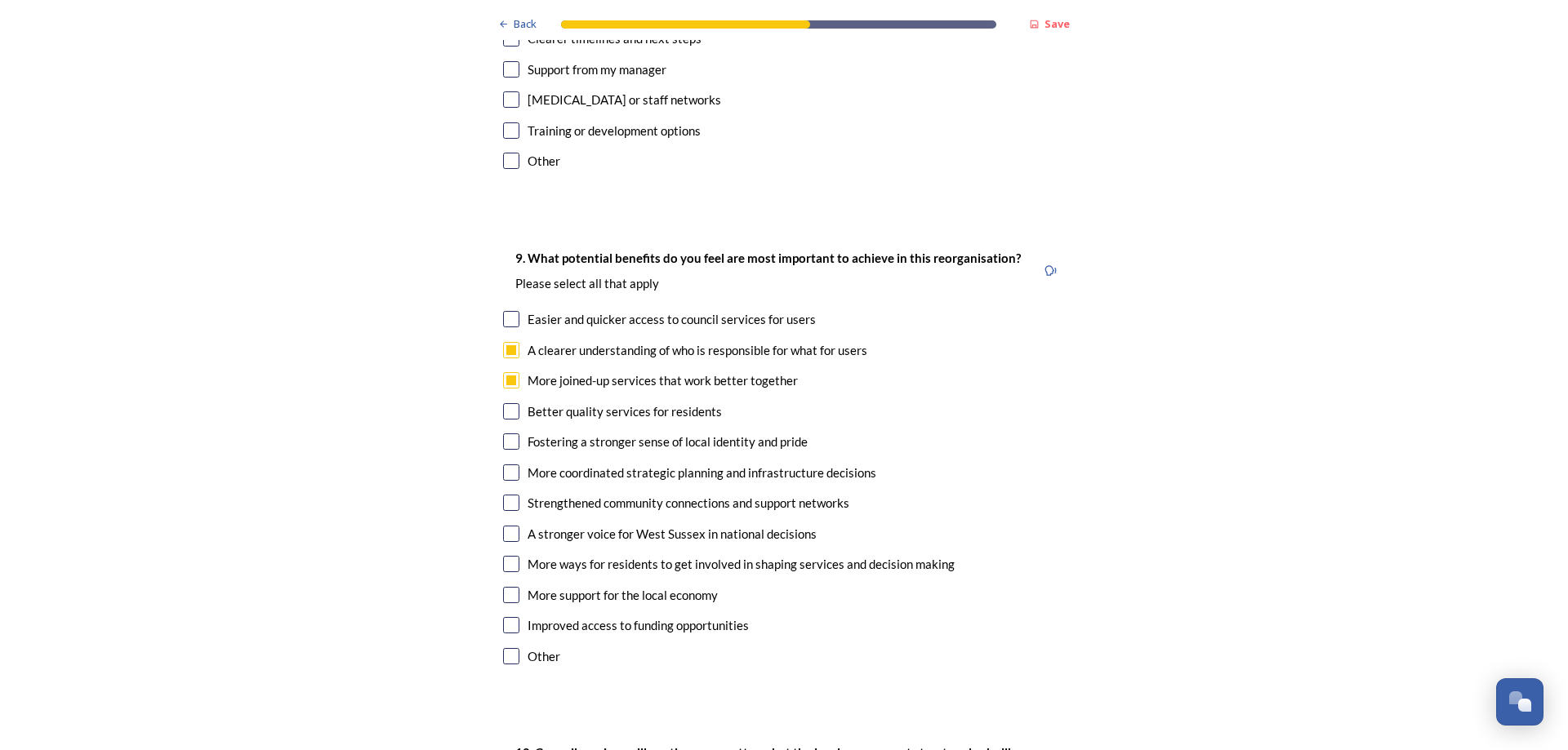
scroll to position [4000, 0]
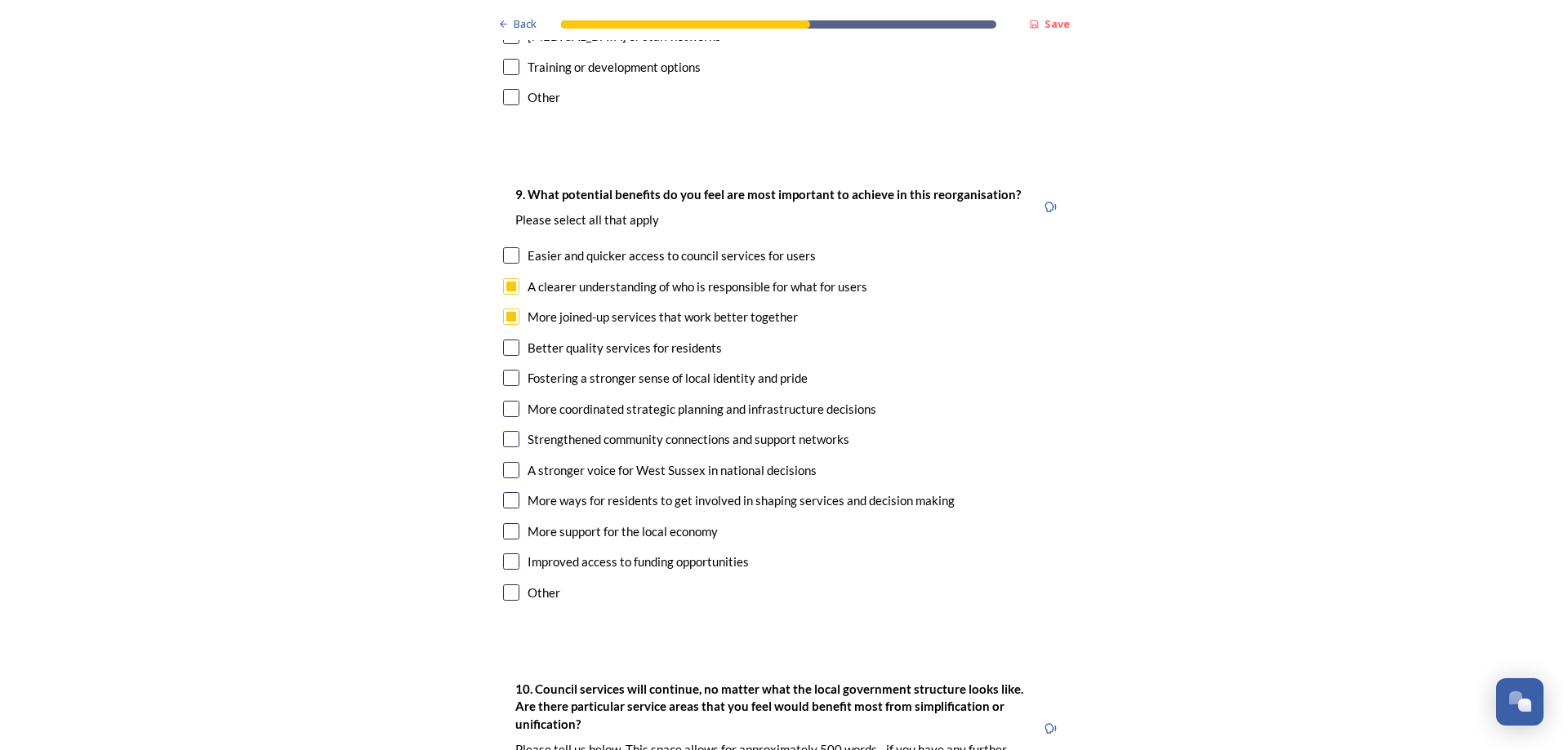
drag, startPoint x: 504, startPoint y: 262, endPoint x: 511, endPoint y: 278, distance: 17.5
click at [504, 340] on input "checkbox" at bounding box center [511, 347] width 16 height 16
checkbox input "true"
click at [512, 462] on input "checkbox" at bounding box center [511, 470] width 16 height 16
checkbox input "true"
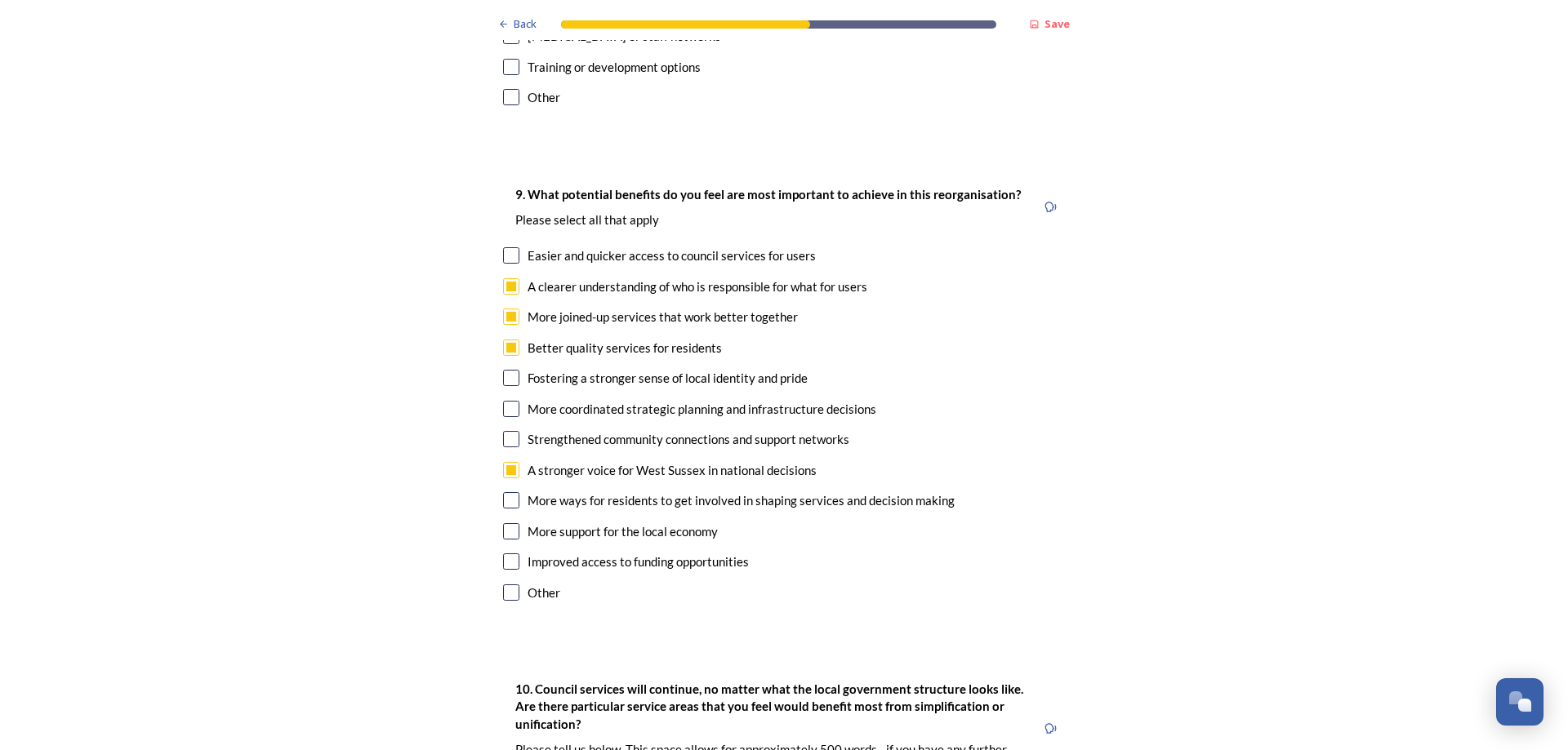
click at [505, 492] on input "checkbox" at bounding box center [511, 500] width 16 height 16
checkbox input "true"
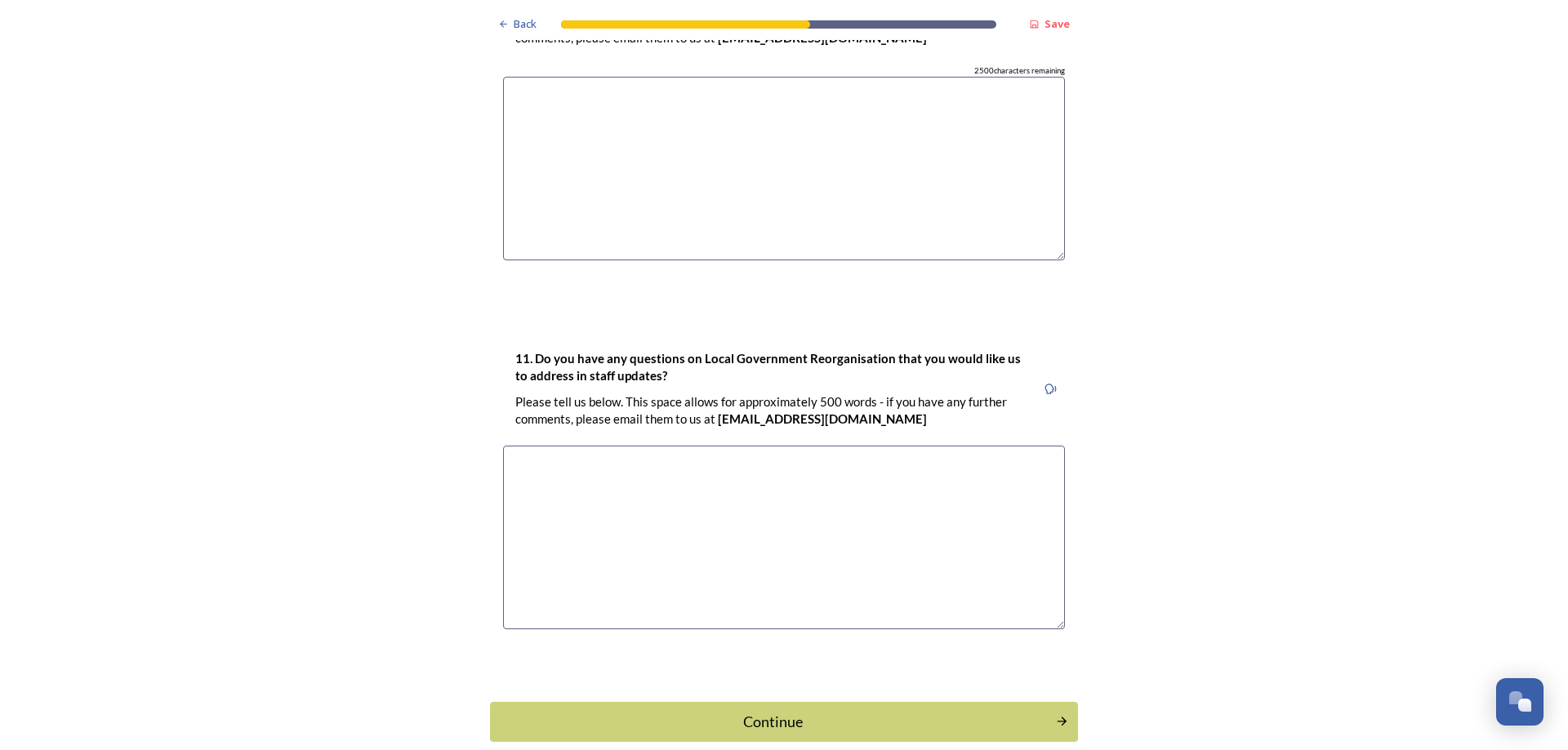
scroll to position [4731, 0]
click at [759, 709] on div "Continue" at bounding box center [773, 720] width 553 height 22
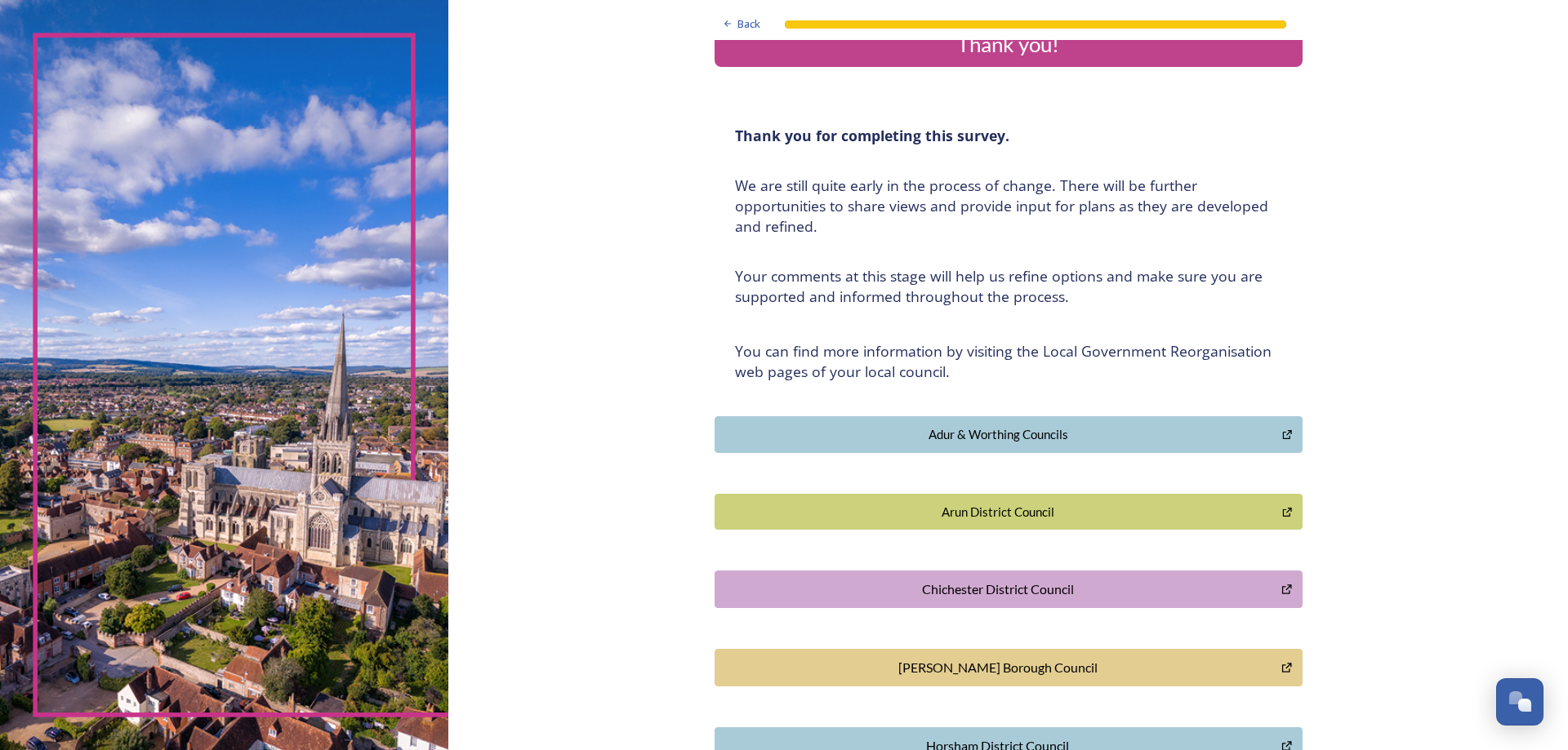
scroll to position [0, 0]
